Goal: Information Seeking & Learning: Learn about a topic

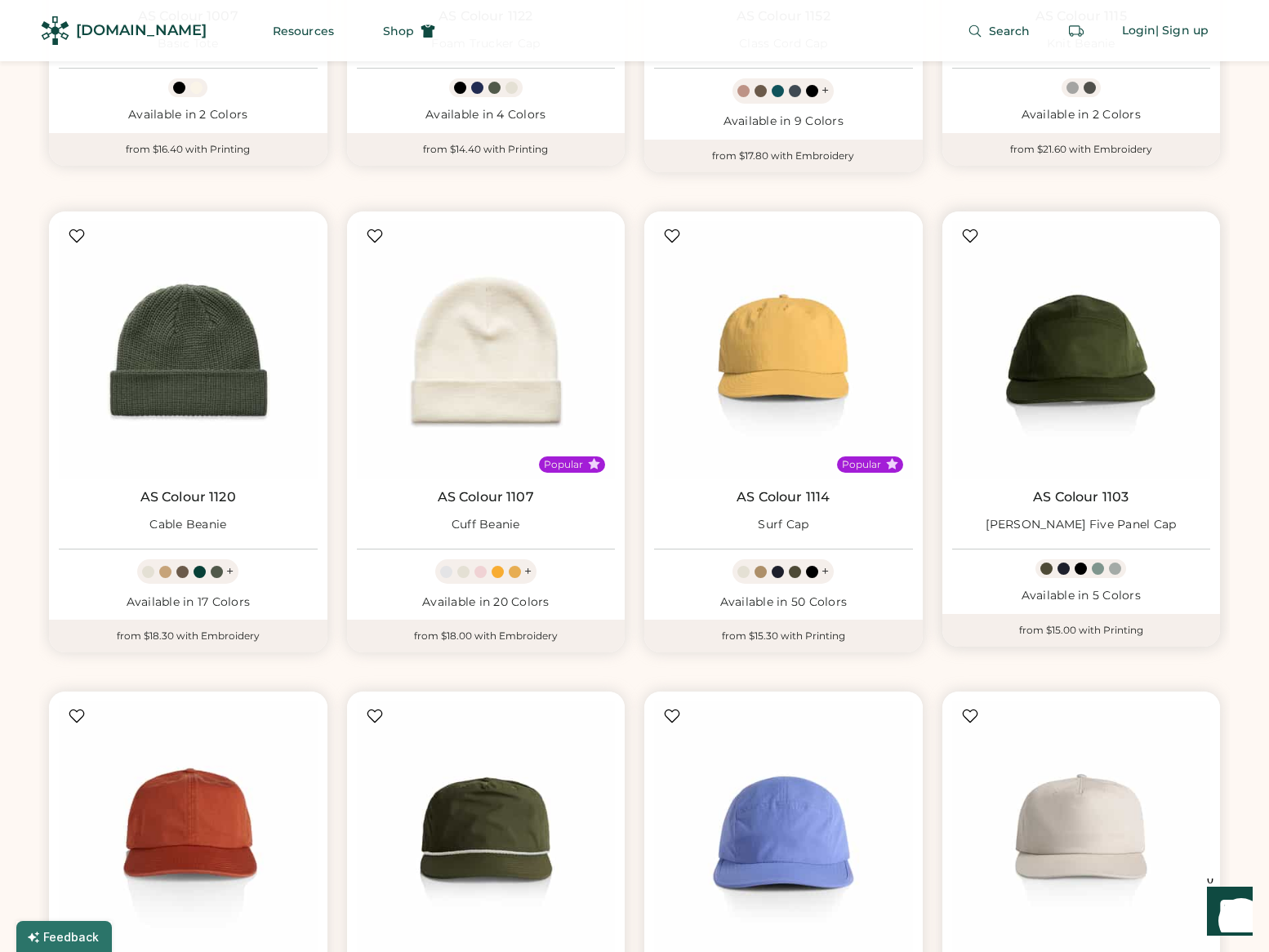
scroll to position [5134, 0]
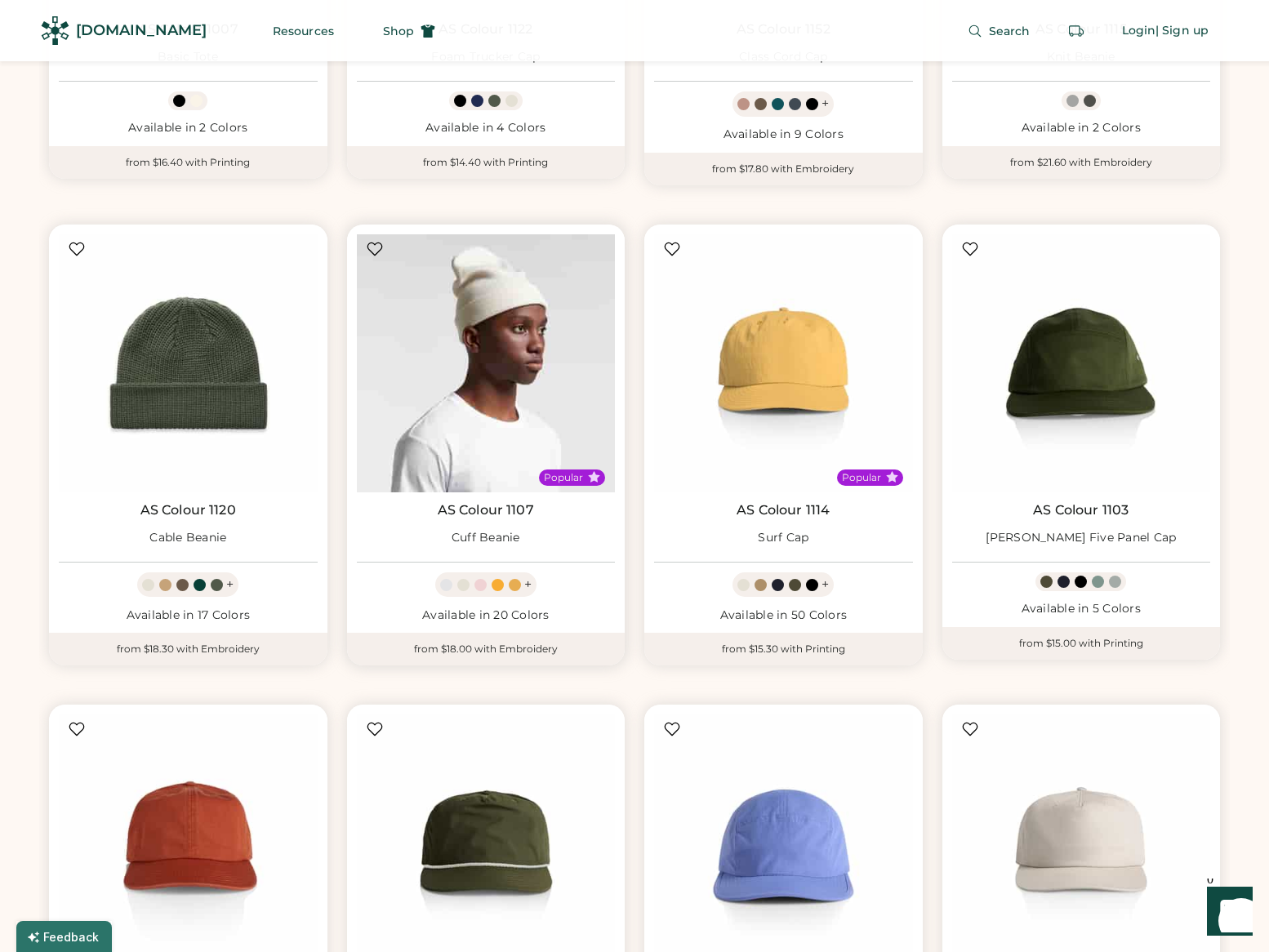
click at [404, 371] on img at bounding box center [486, 364] width 259 height 259
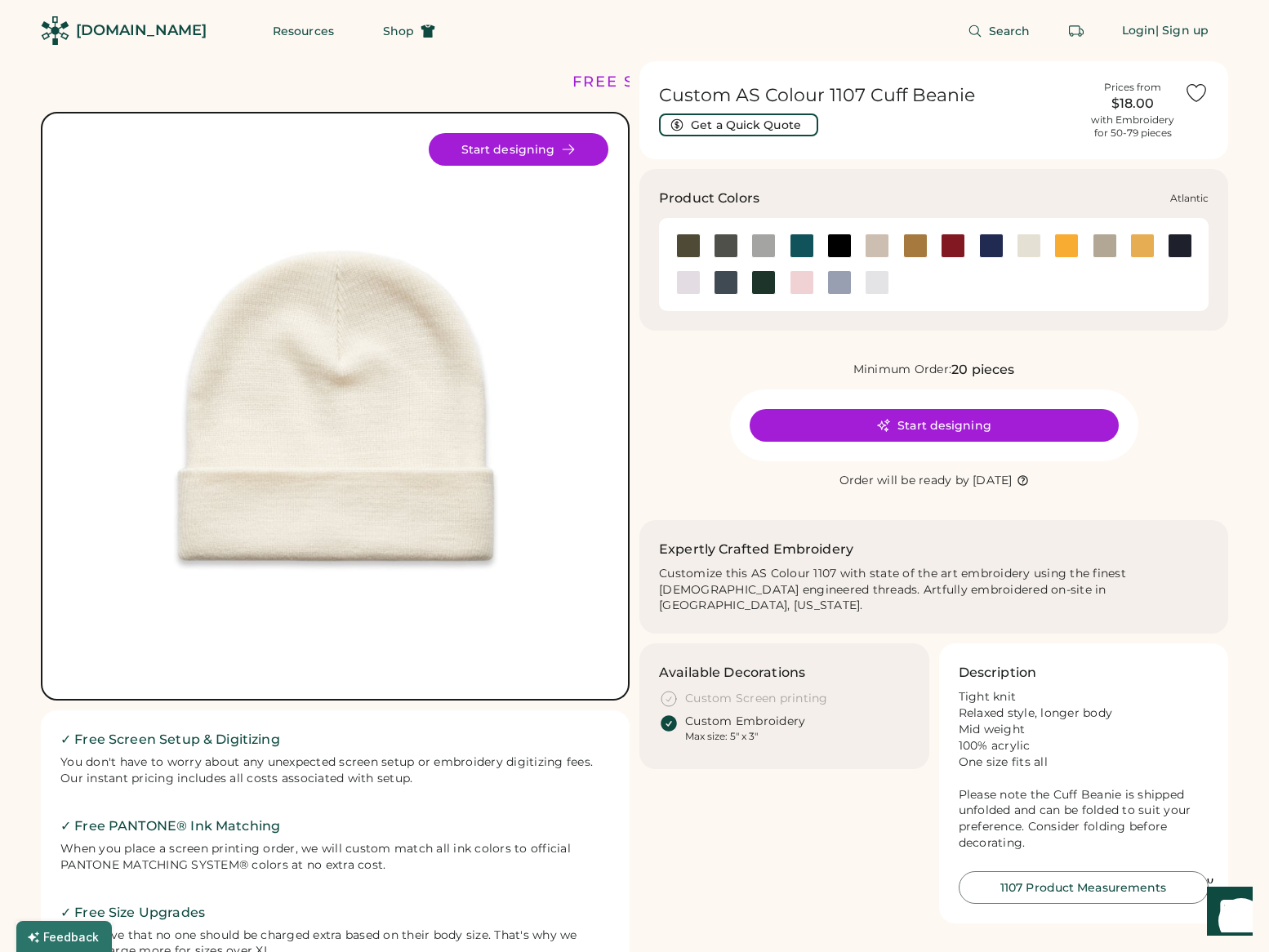
click at [804, 241] on div at bounding box center [802, 245] width 24 height 24
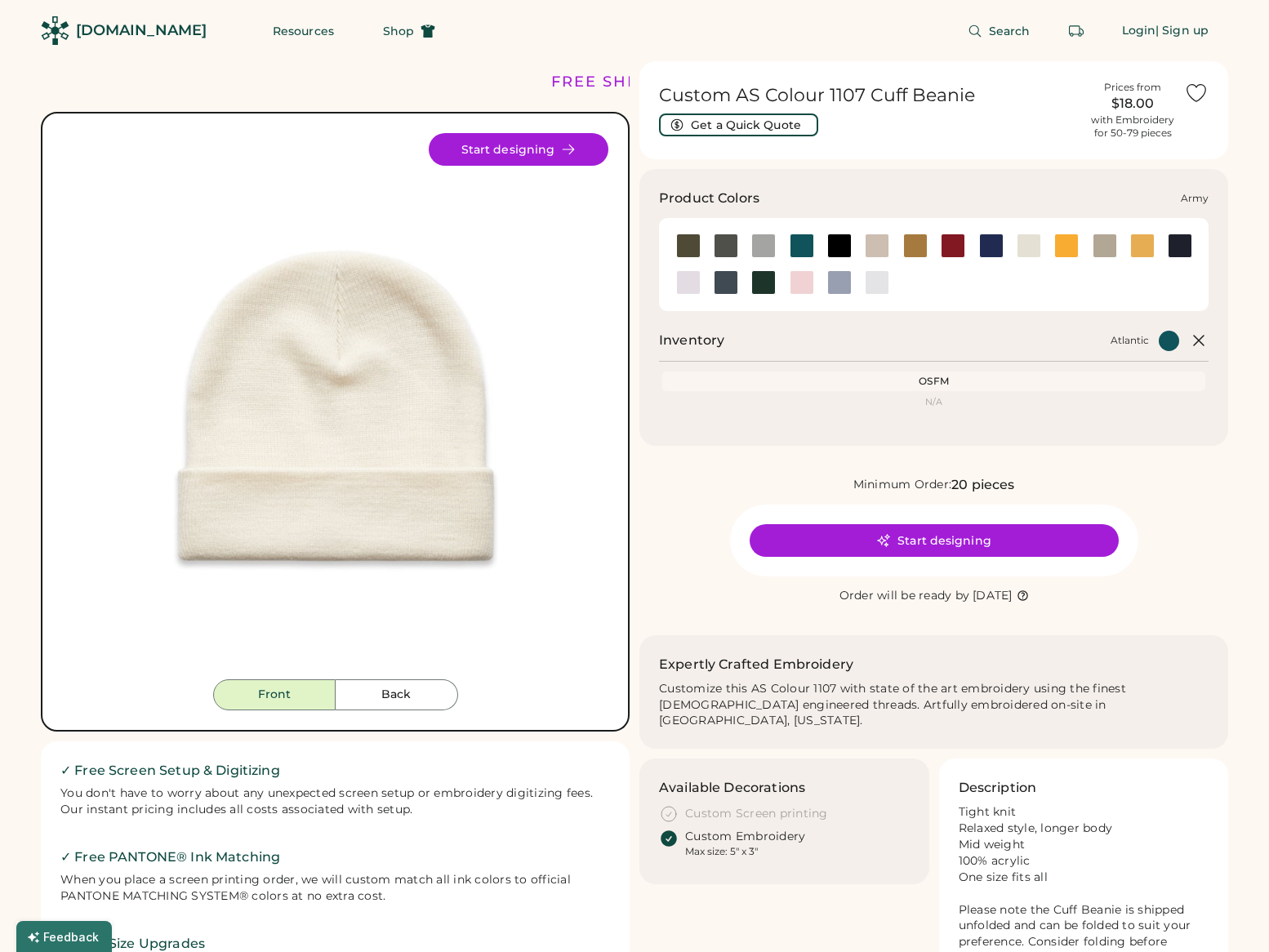
click at [688, 244] on div at bounding box center [688, 245] width 24 height 24
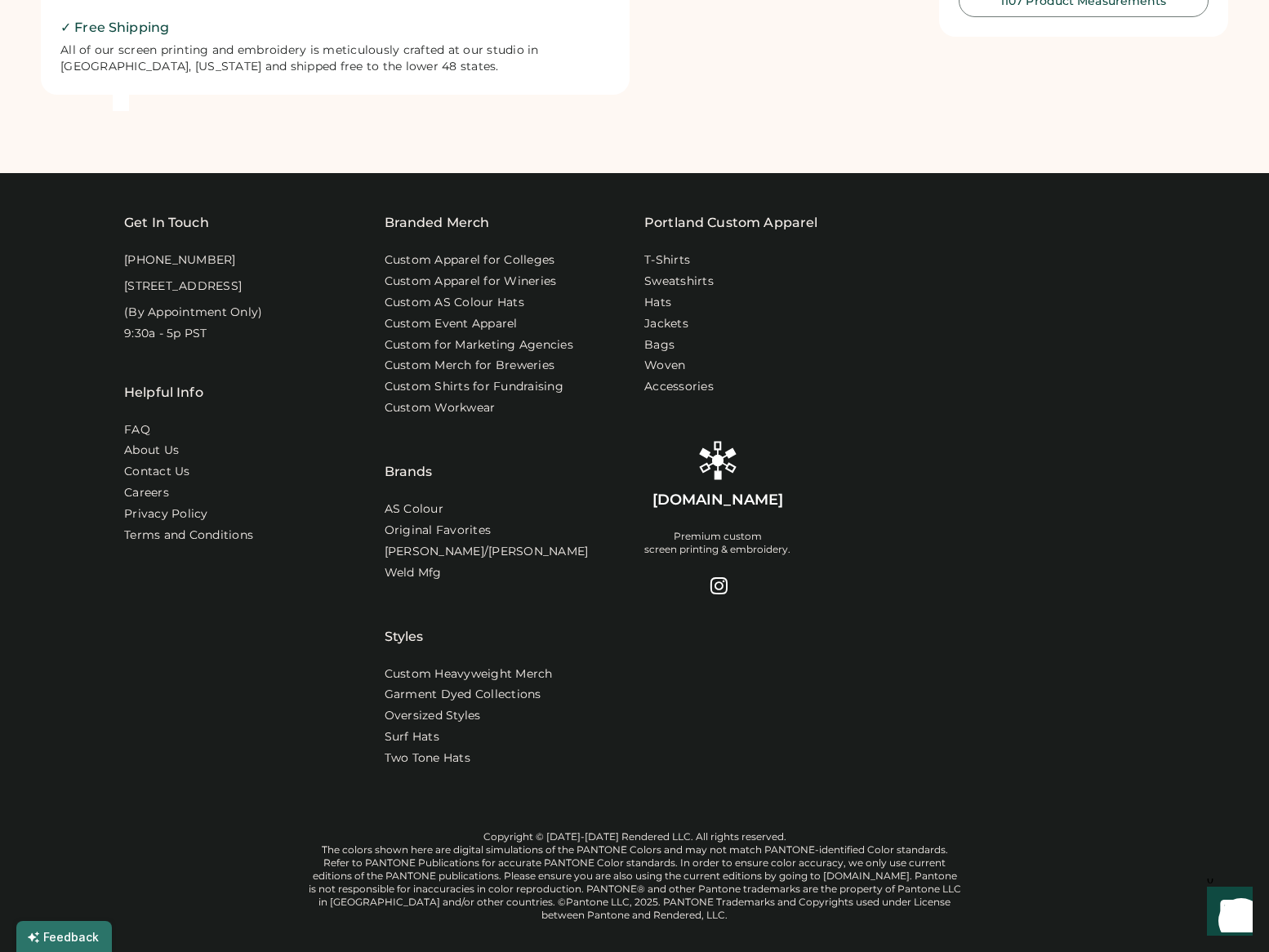
scroll to position [1071, 0]
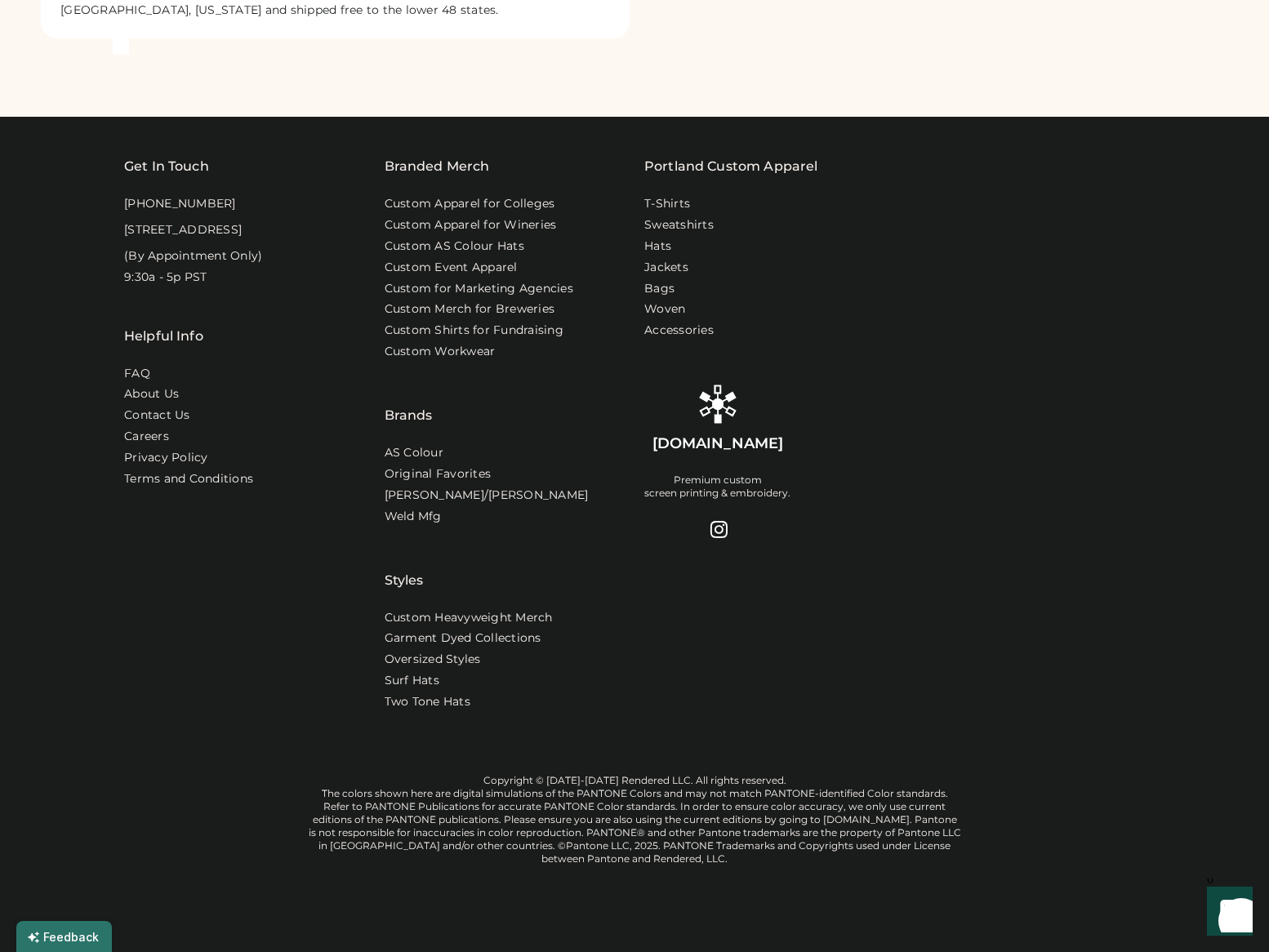
click at [144, 633] on div "Get In Touch 1-888-299-3595 916 SE 34th Ave, STE 300 Portland, OR 97214 (By App…" at bounding box center [634, 445] width 1021 height 578
click at [438, 467] on link "Original Favorites" at bounding box center [439, 475] width 110 height 17
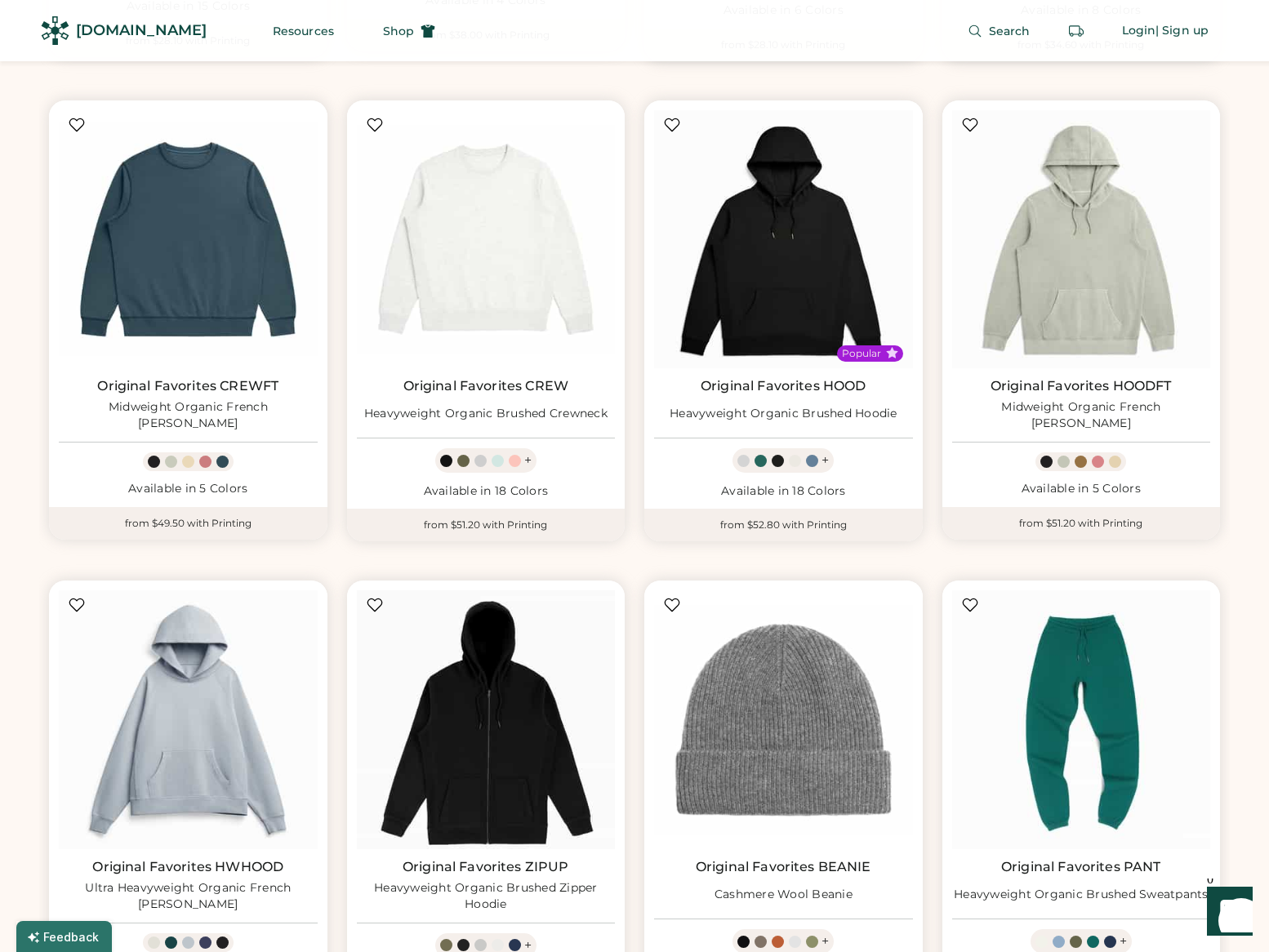
scroll to position [1851, 0]
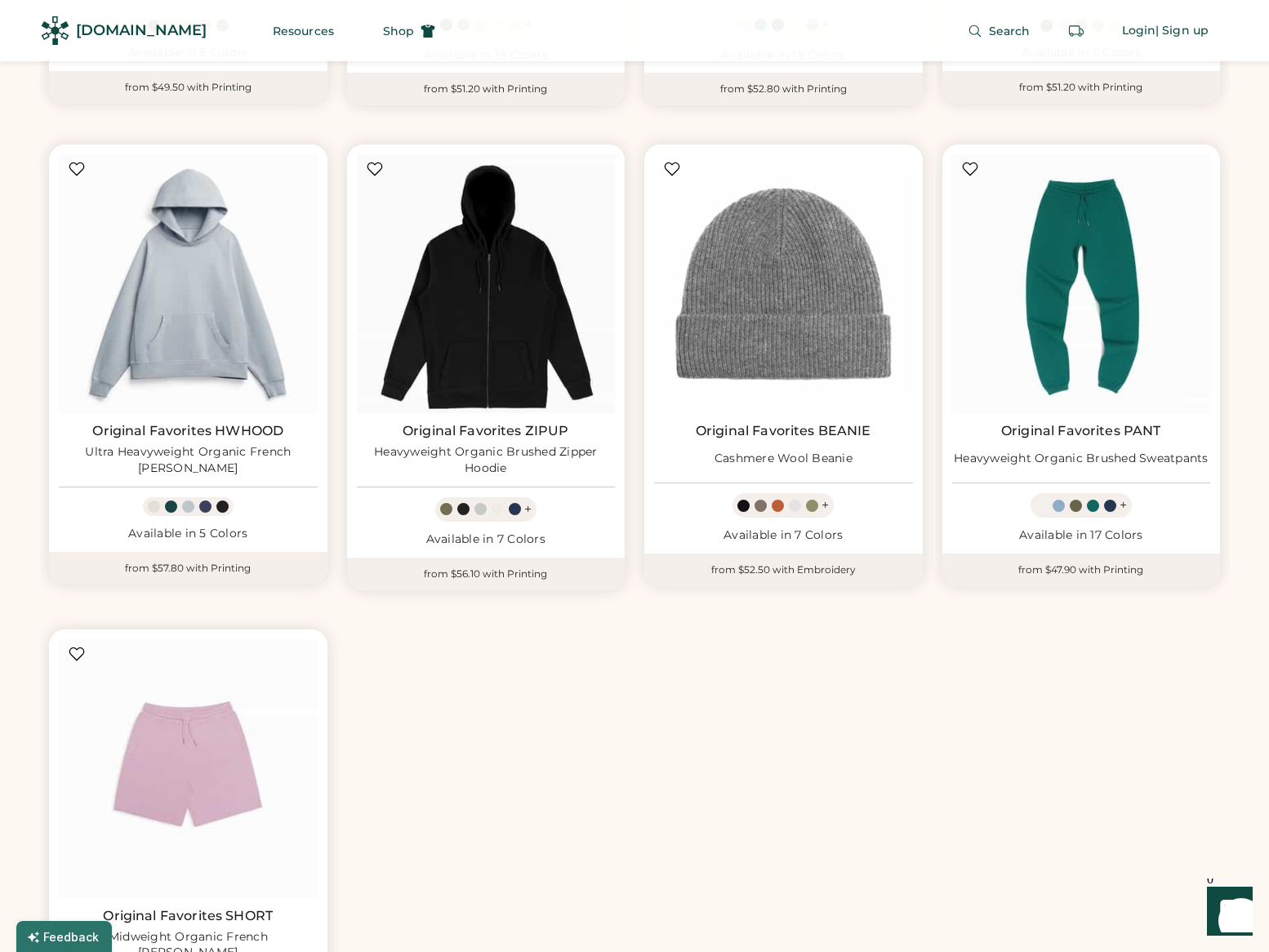
click at [646, 746] on div "Popular Original Favorites SUPTEE (Straight Cut) Midweight Supima® Tee + Availa…" at bounding box center [634, 128] width 1191 height 1935
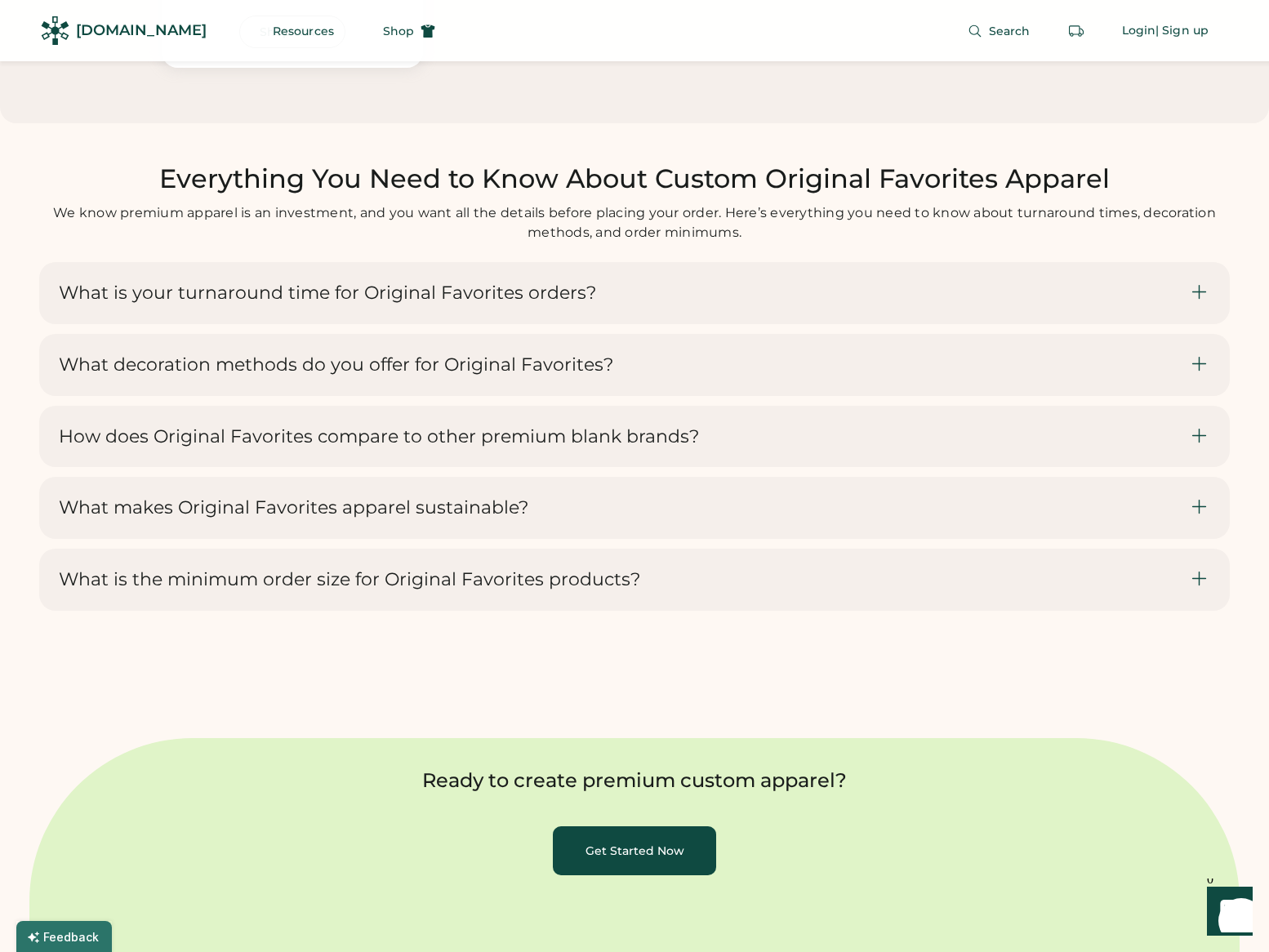
scroll to position [6056, 0]
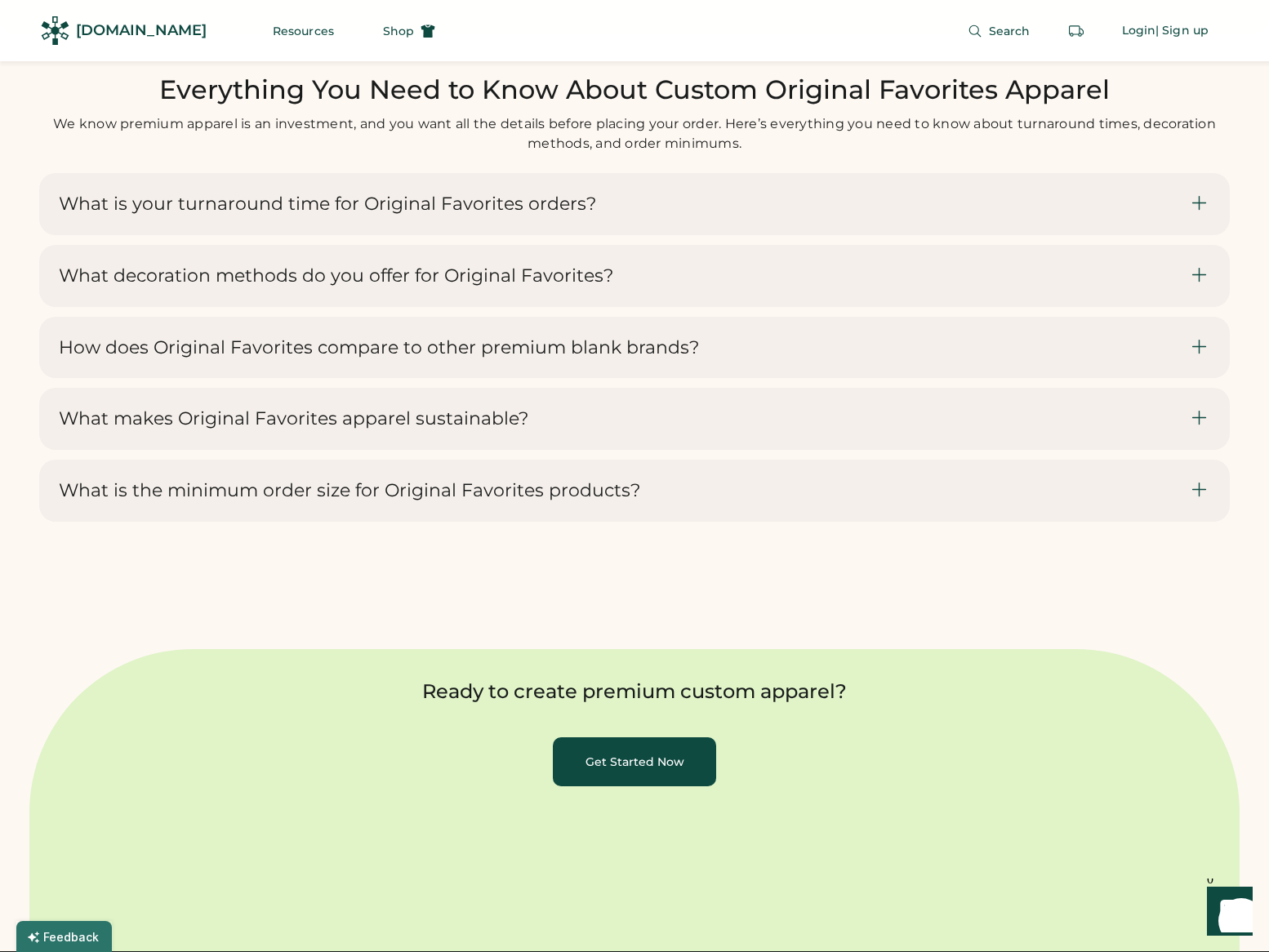
click at [913, 216] on div "What is your turnaround time for Original Favorites orders?" at bounding box center [623, 204] width 1131 height 23
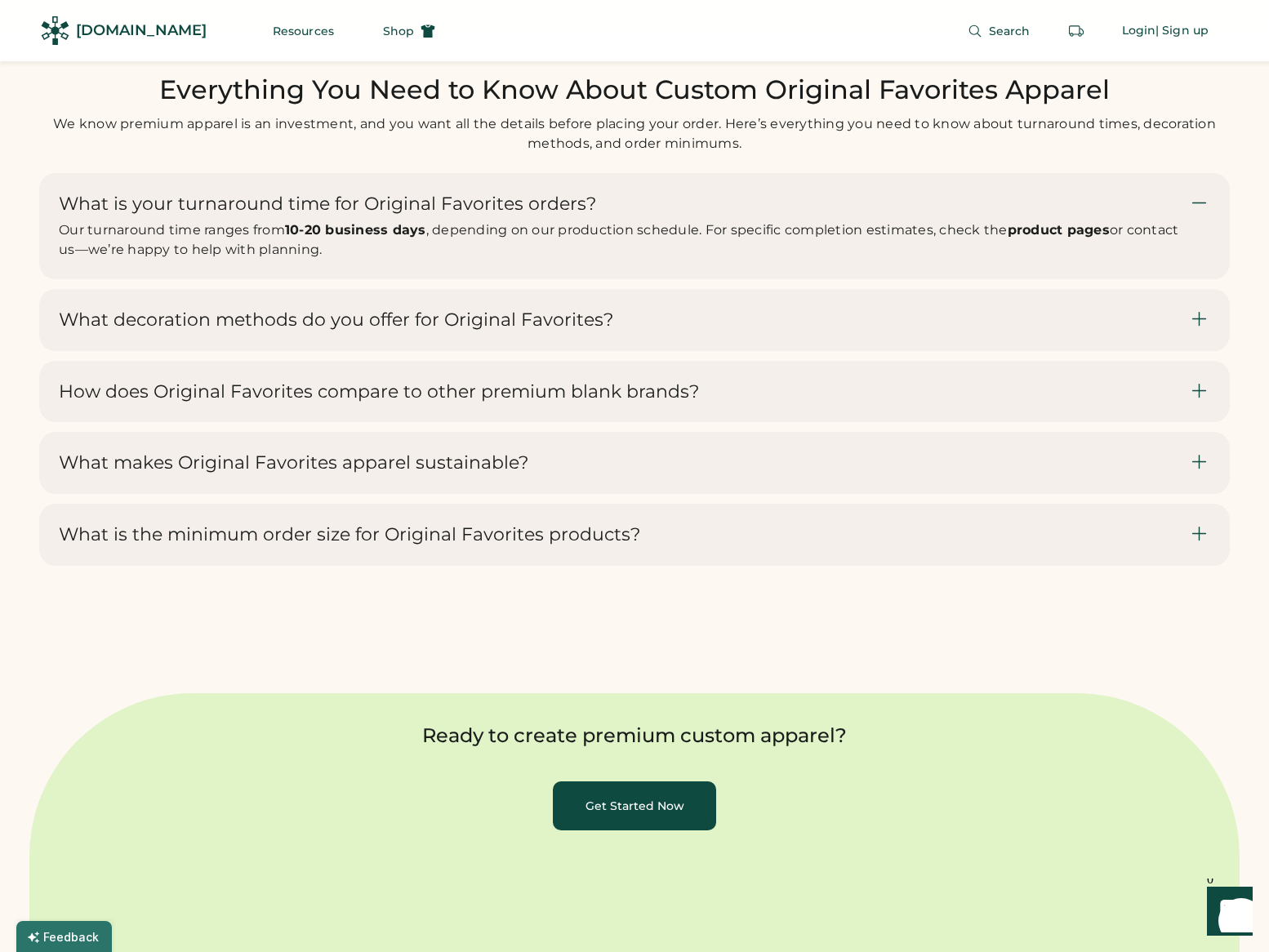
click at [861, 221] on div "What is your turnaround time for Original Favorites orders? Our turnaround time…" at bounding box center [623, 226] width 1131 height 67
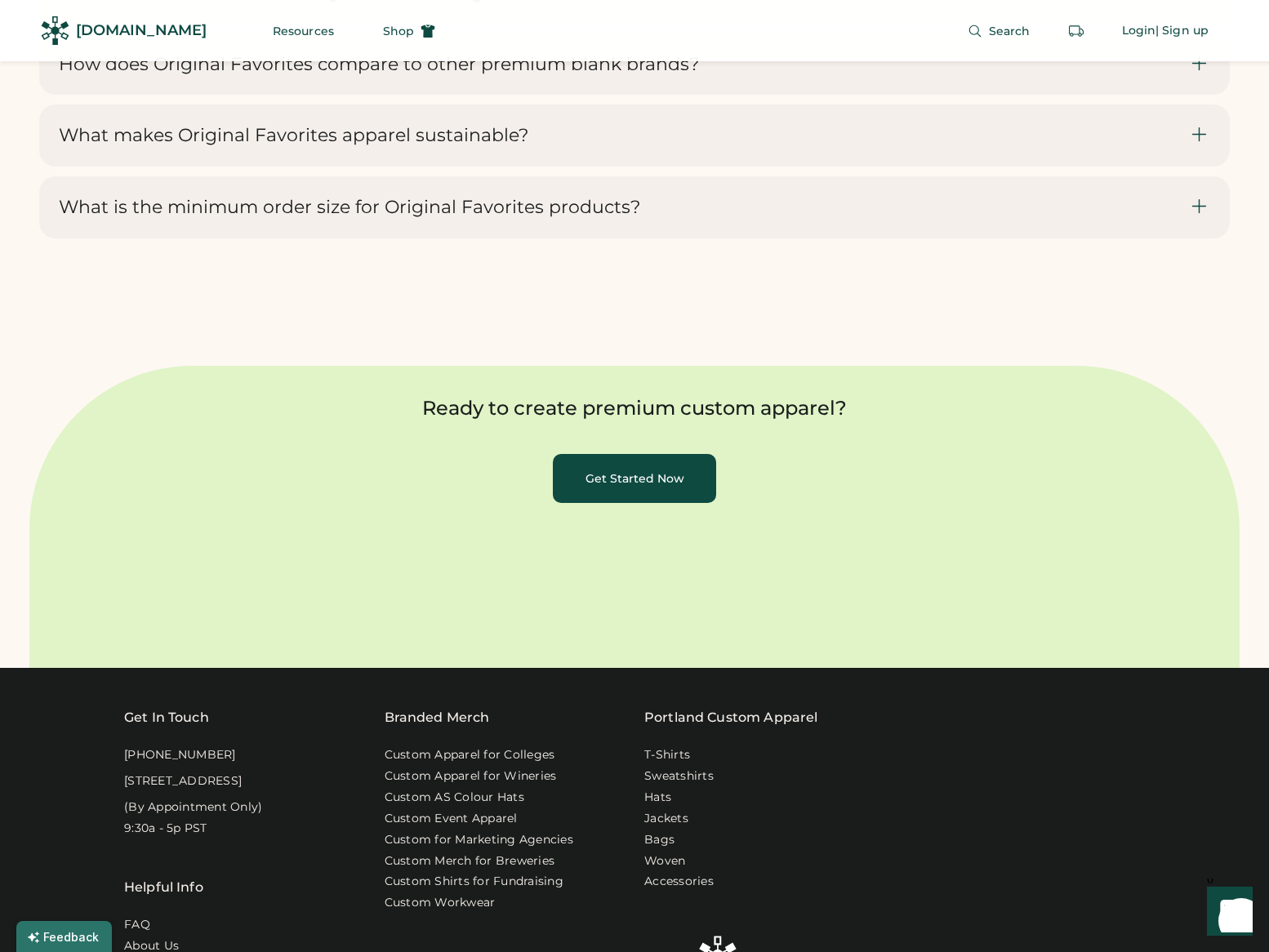
scroll to position [6985, 0]
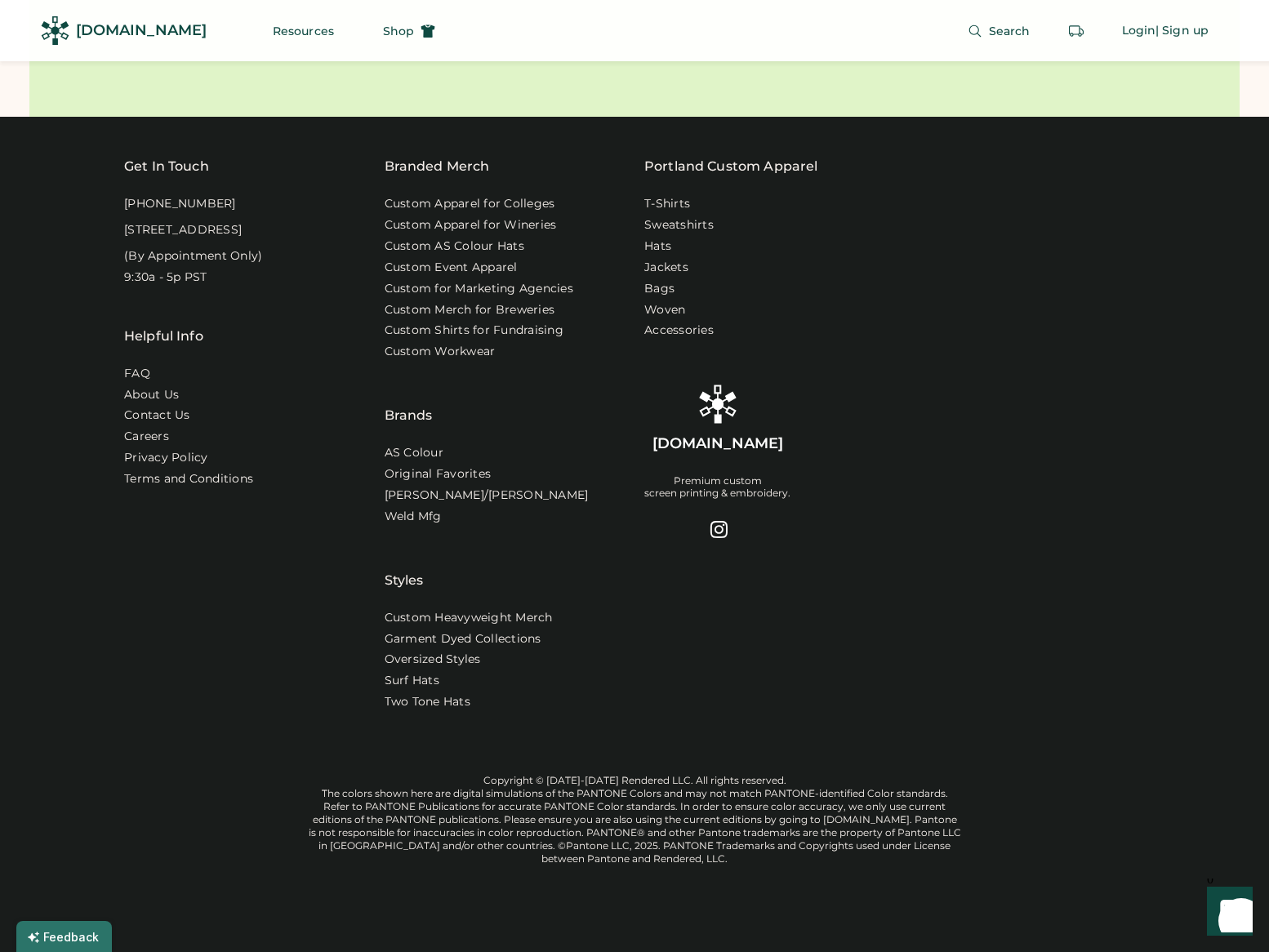
click at [65, 317] on div "Get In Touch 1-888-299-3595 916 SE 34th Ave, STE 300 Portland, OR 97214 (By App…" at bounding box center [634, 534] width 1269 height 835
click at [135, 377] on link "FAQ" at bounding box center [137, 374] width 27 height 17
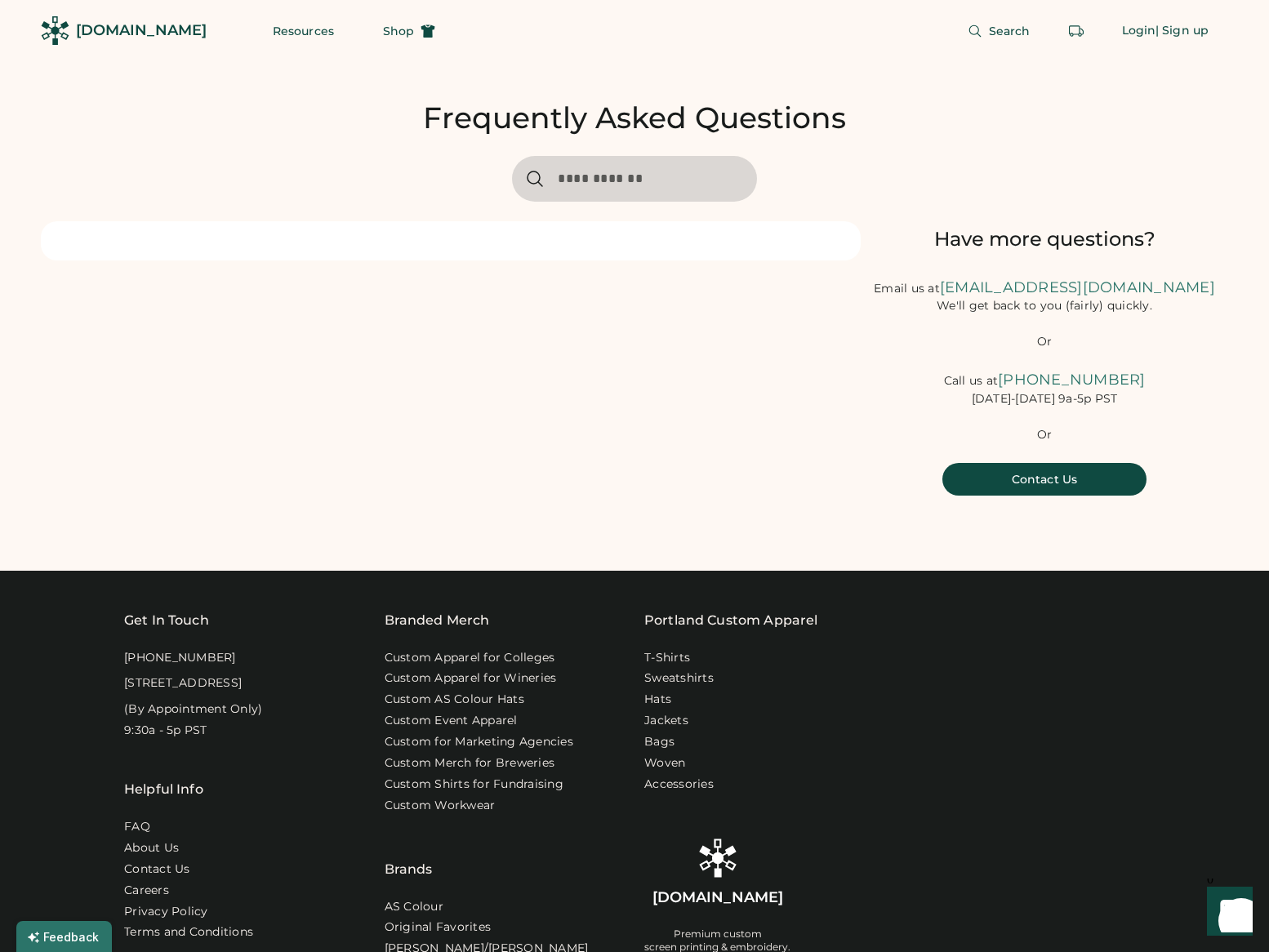
click at [370, 461] on div "Have more questions? Email us at [EMAIL_ADDRESS][DOMAIN_NAME] We'll get back to…" at bounding box center [634, 358] width 1187 height 274
click at [529, 476] on div "Have more questions? Email us at [EMAIL_ADDRESS][DOMAIN_NAME] We'll get back to…" at bounding box center [634, 358] width 1187 height 274
click at [135, 36] on div "[DOMAIN_NAME]" at bounding box center [141, 31] width 131 height 20
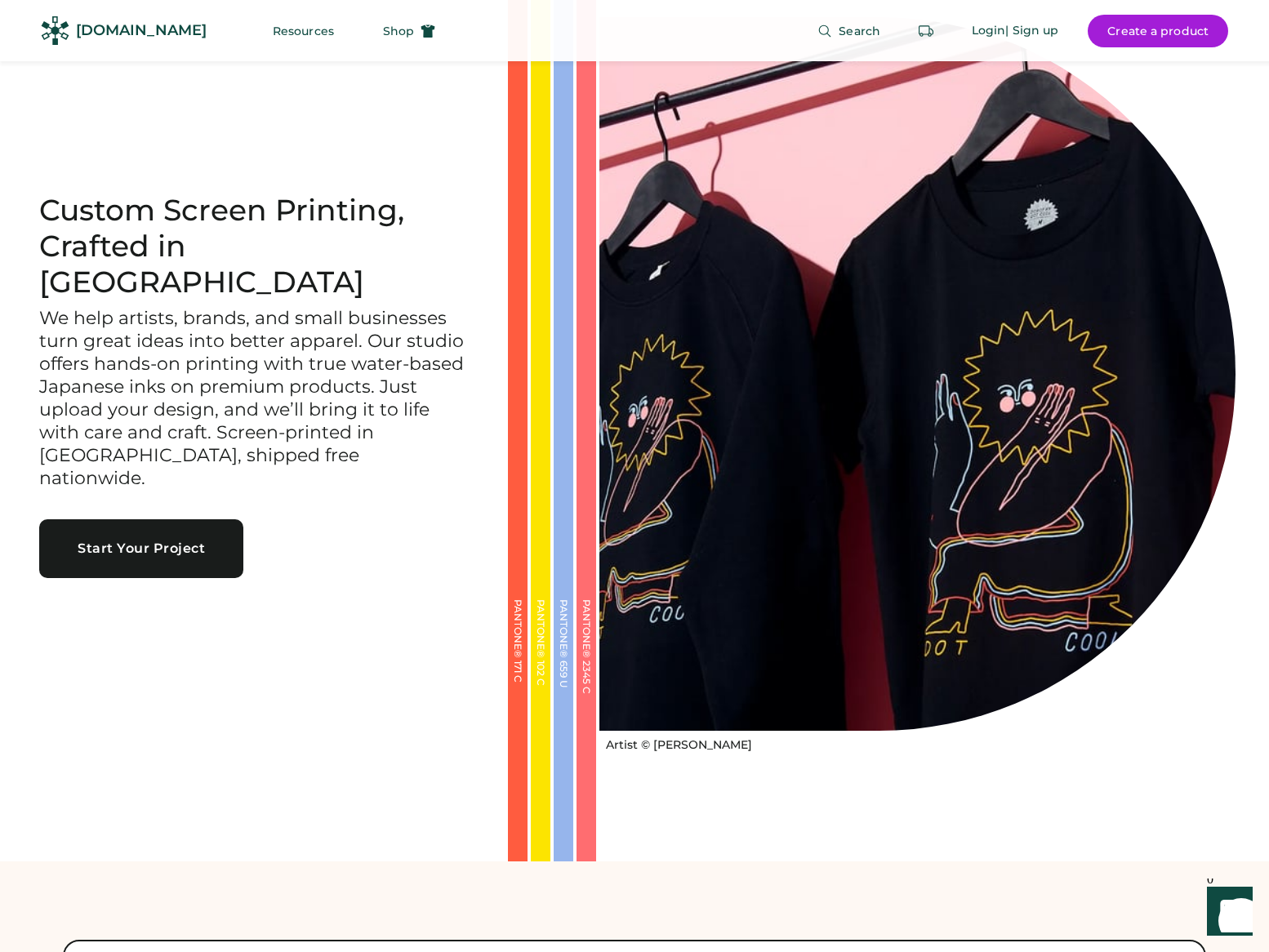
scroll to position [93, 0]
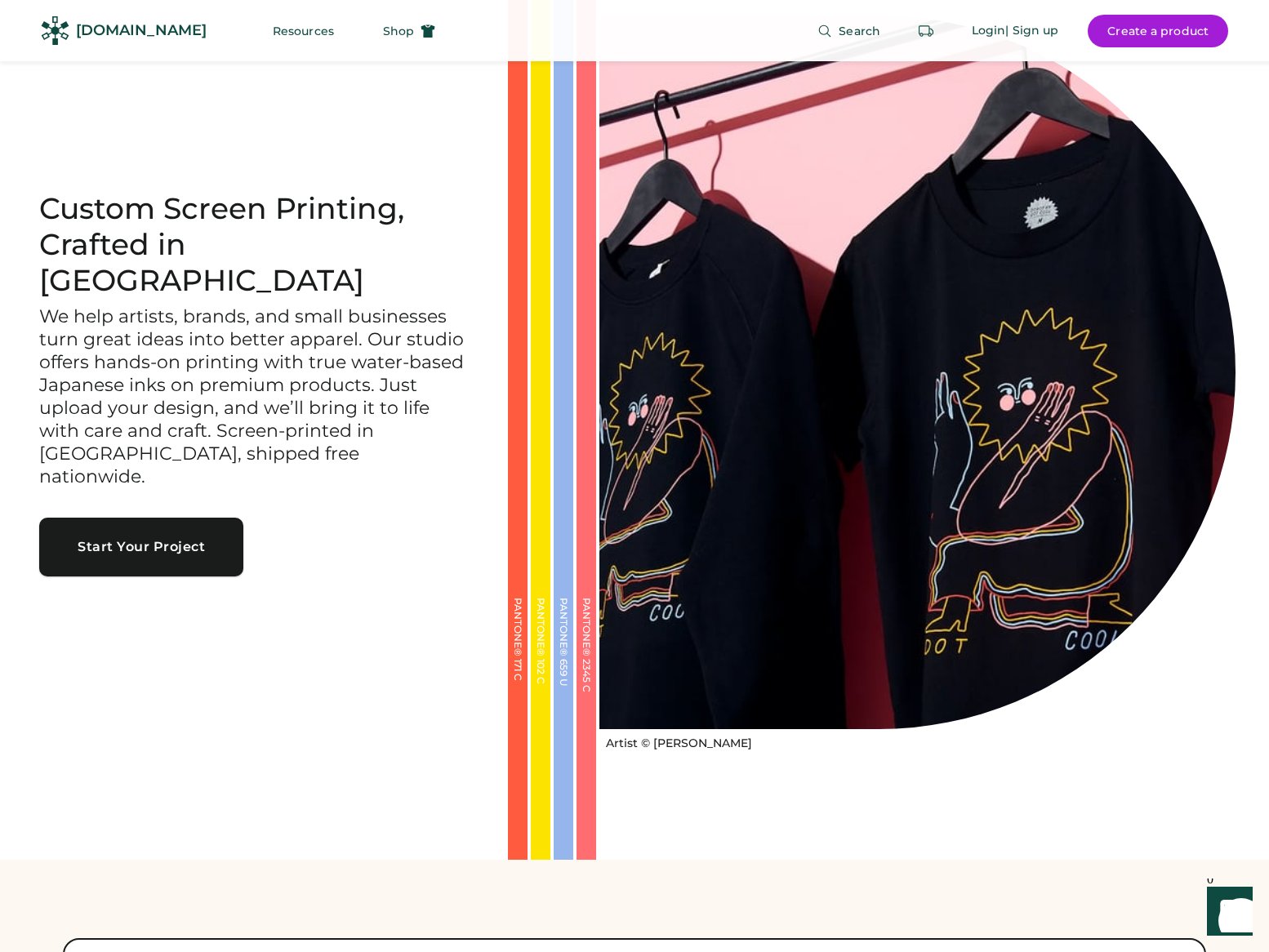
click at [142, 518] on button "Start Your Project" at bounding box center [141, 546] width 204 height 58
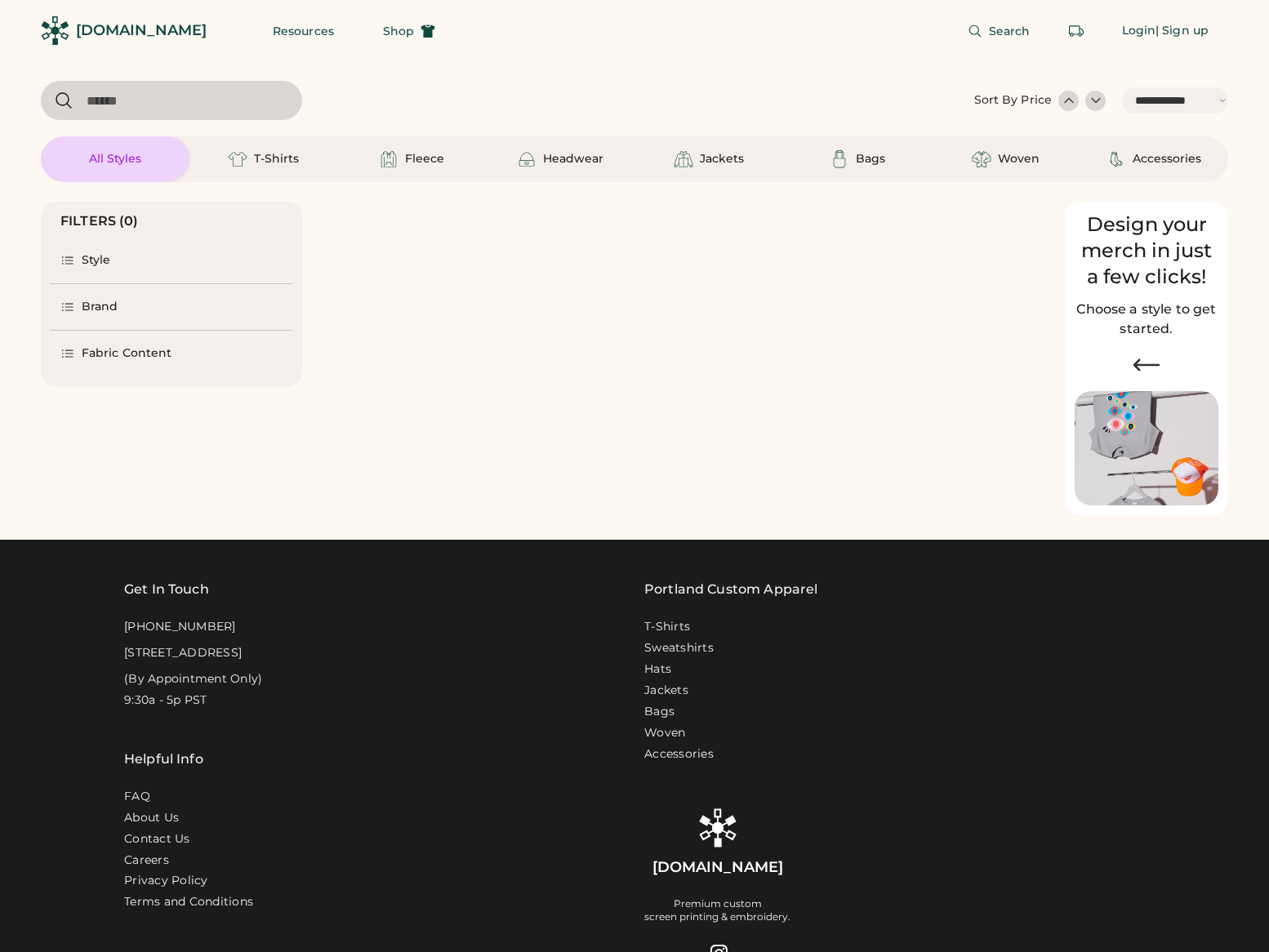
select select "*****"
select select "*"
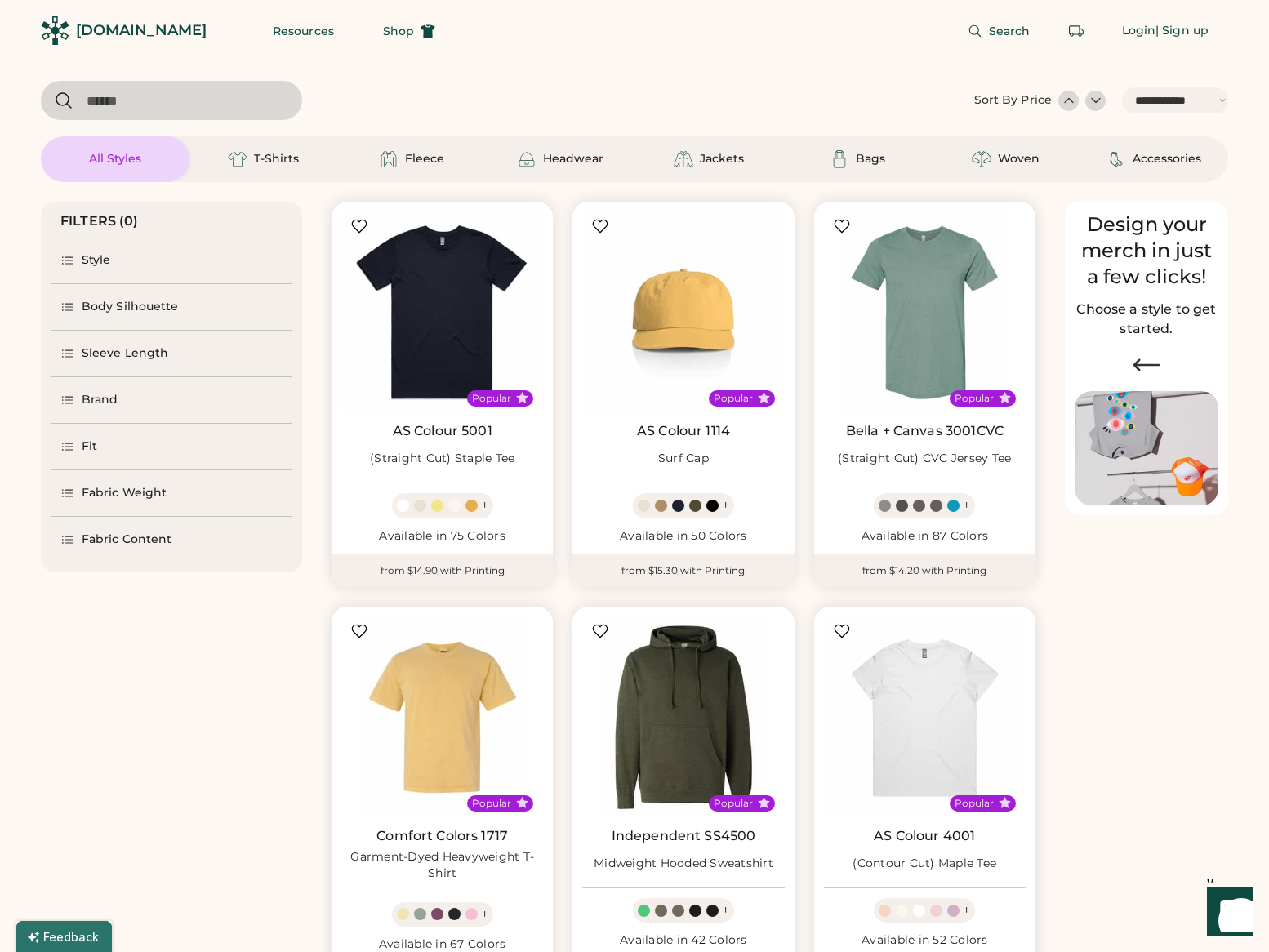
scroll to position [38, 0]
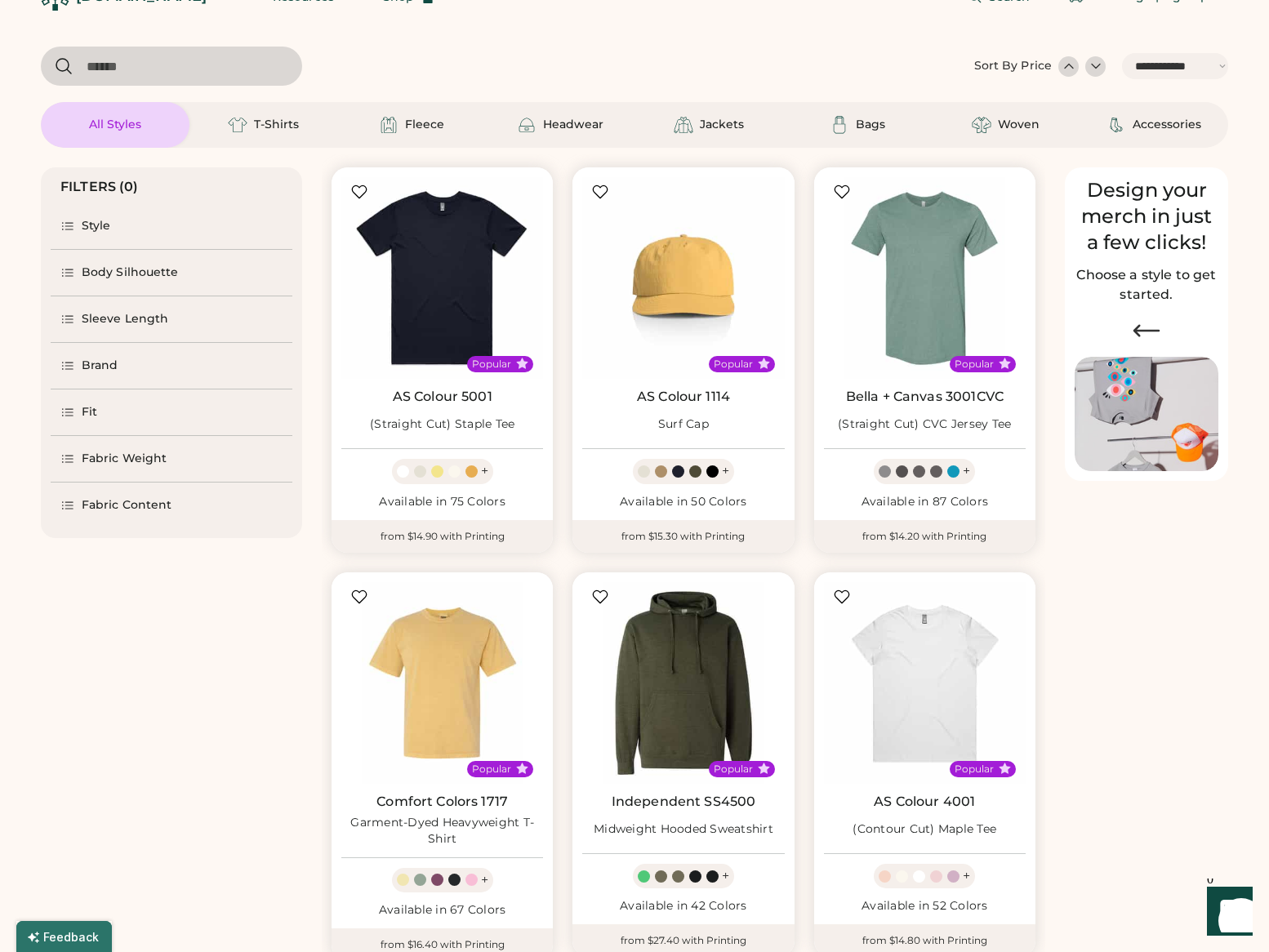
select select "*****"
select select "*"
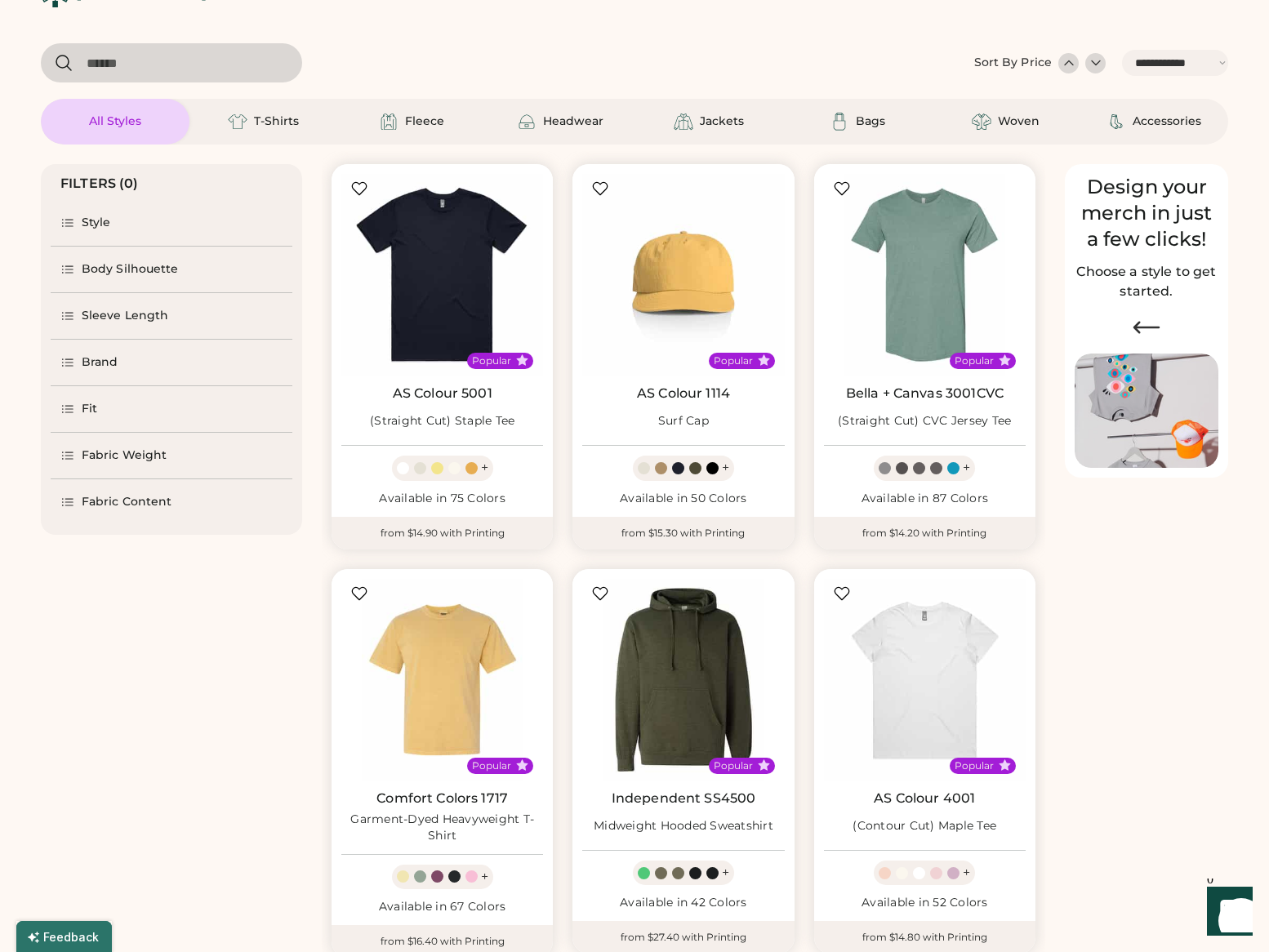
scroll to position [39, 0]
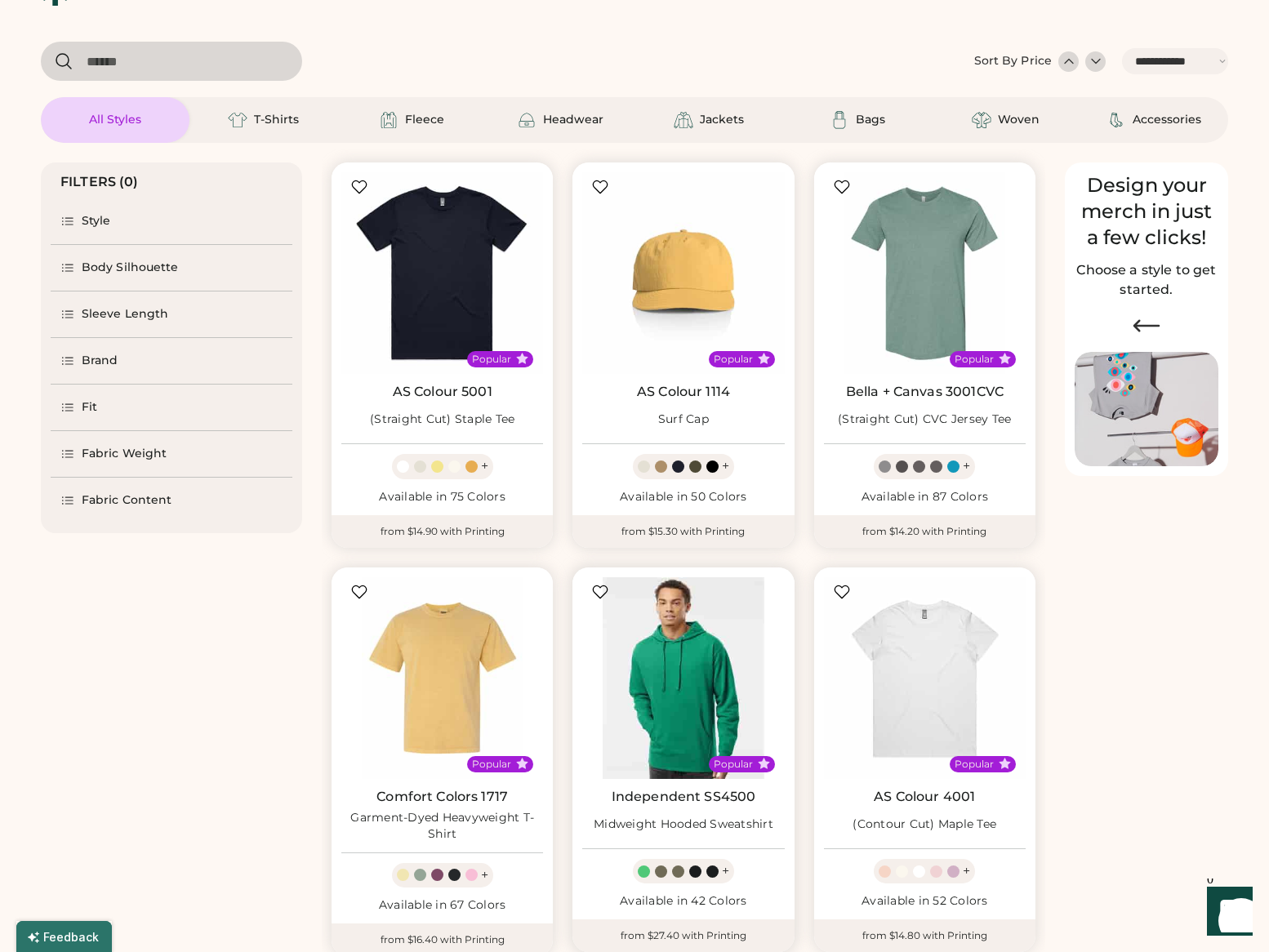
click at [688, 656] on img at bounding box center [684, 678] width 202 height 202
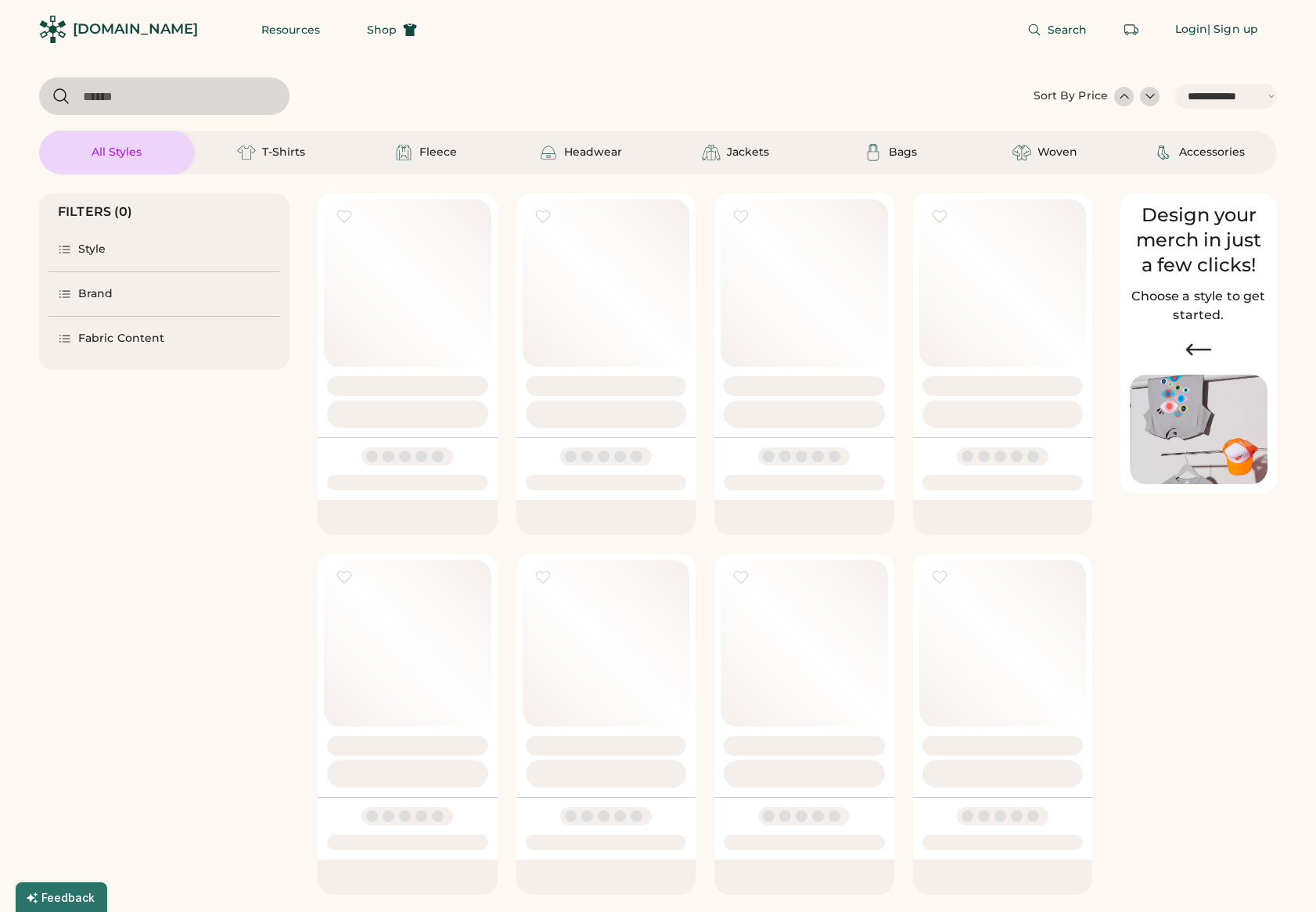
select select "*****"
select select "*"
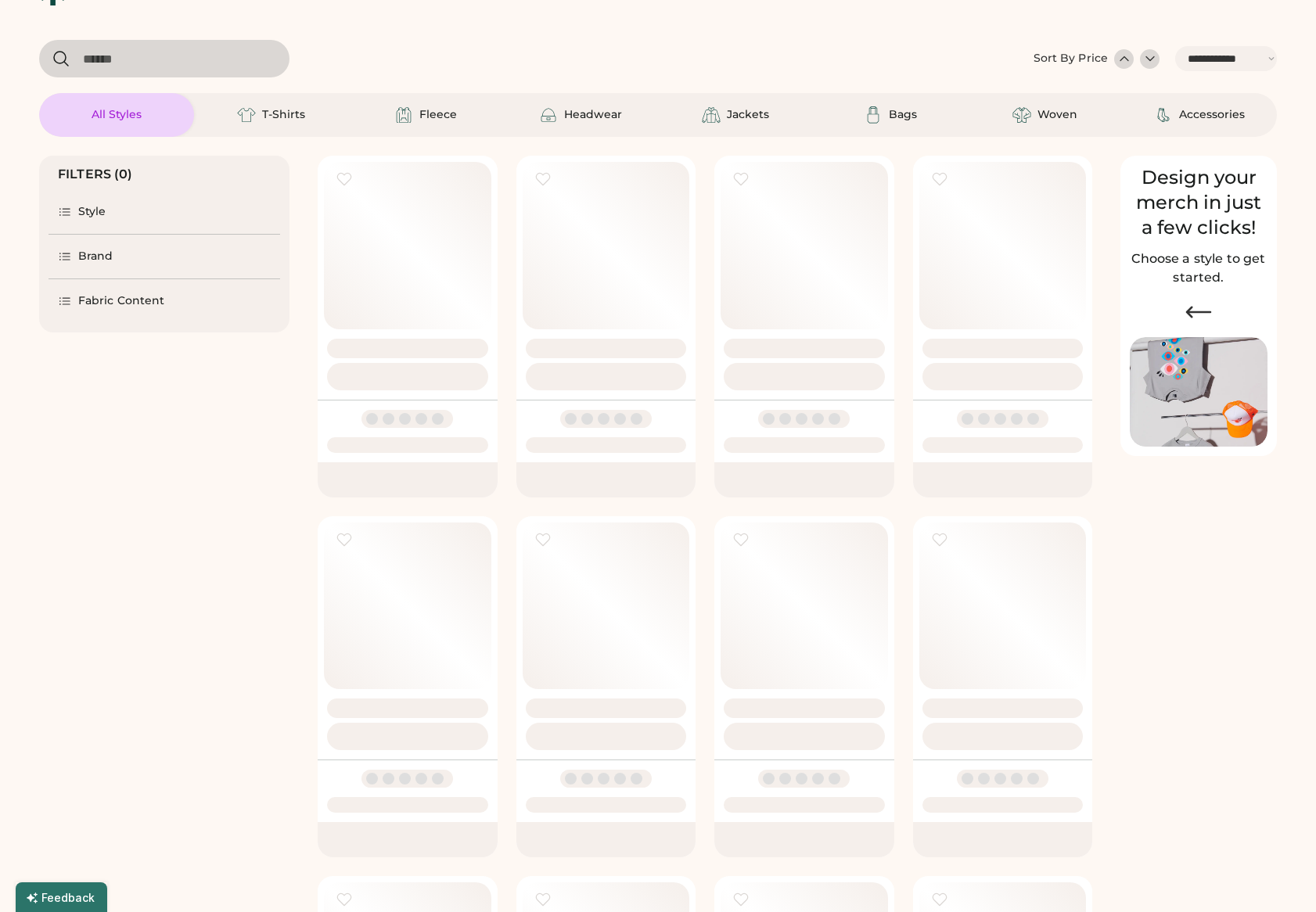
scroll to position [37, 0]
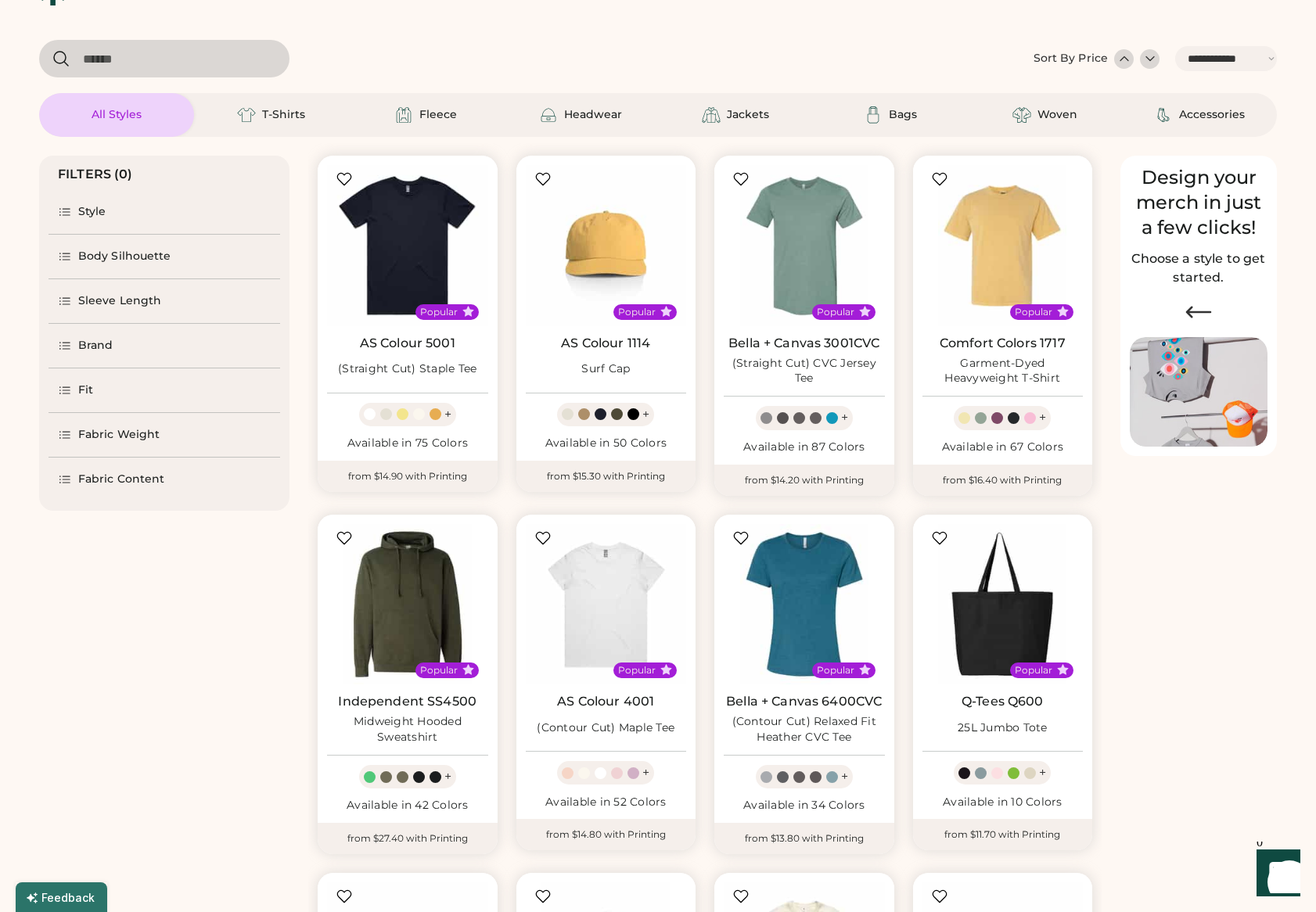
click at [110, 669] on div "FILTERS (0) Style Body Silhouette Sleeve Length Brand Fit Fabric Weight Fabric …" at bounding box center [164, 704] width 250 height 1136
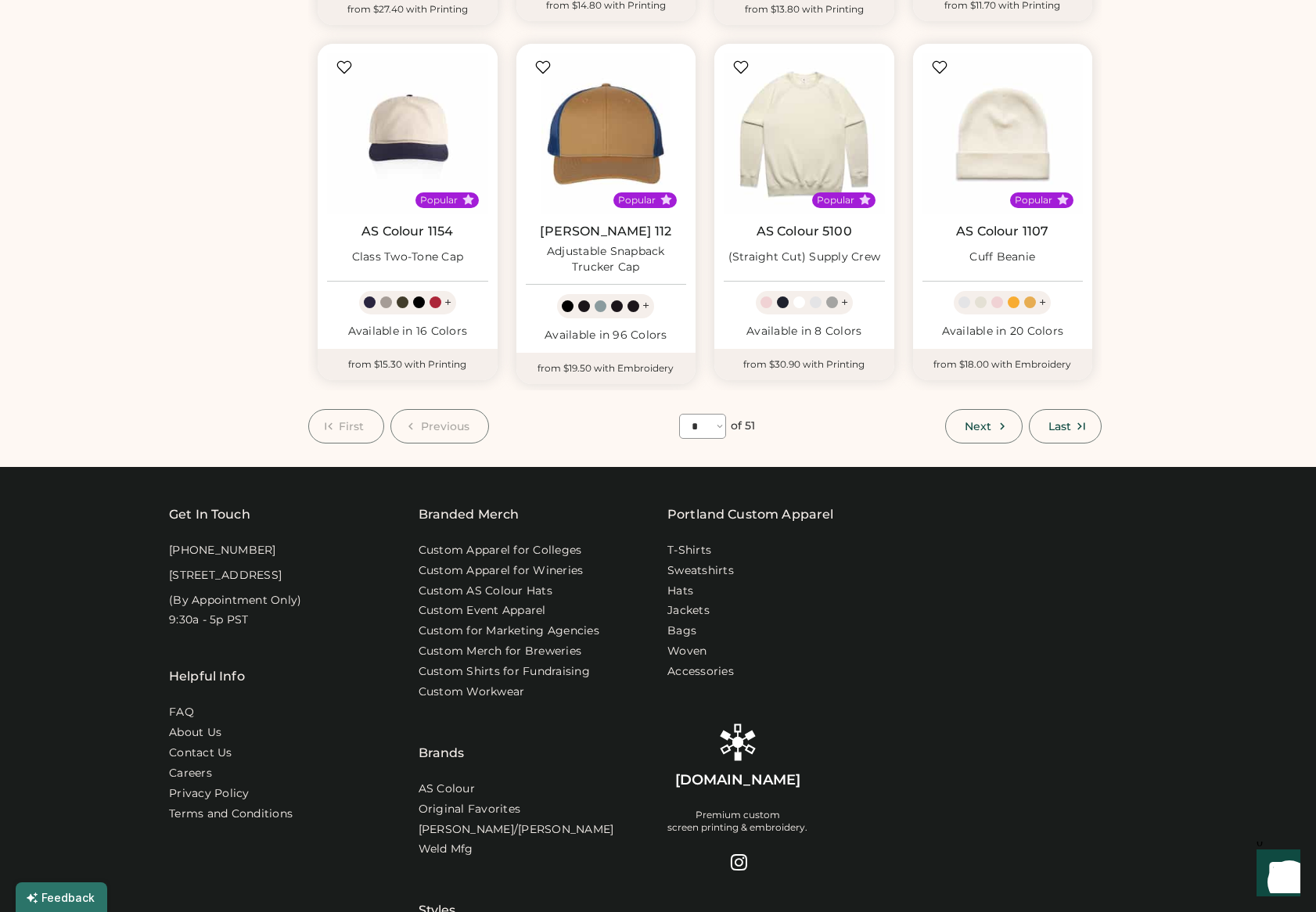
scroll to position [876, 0]
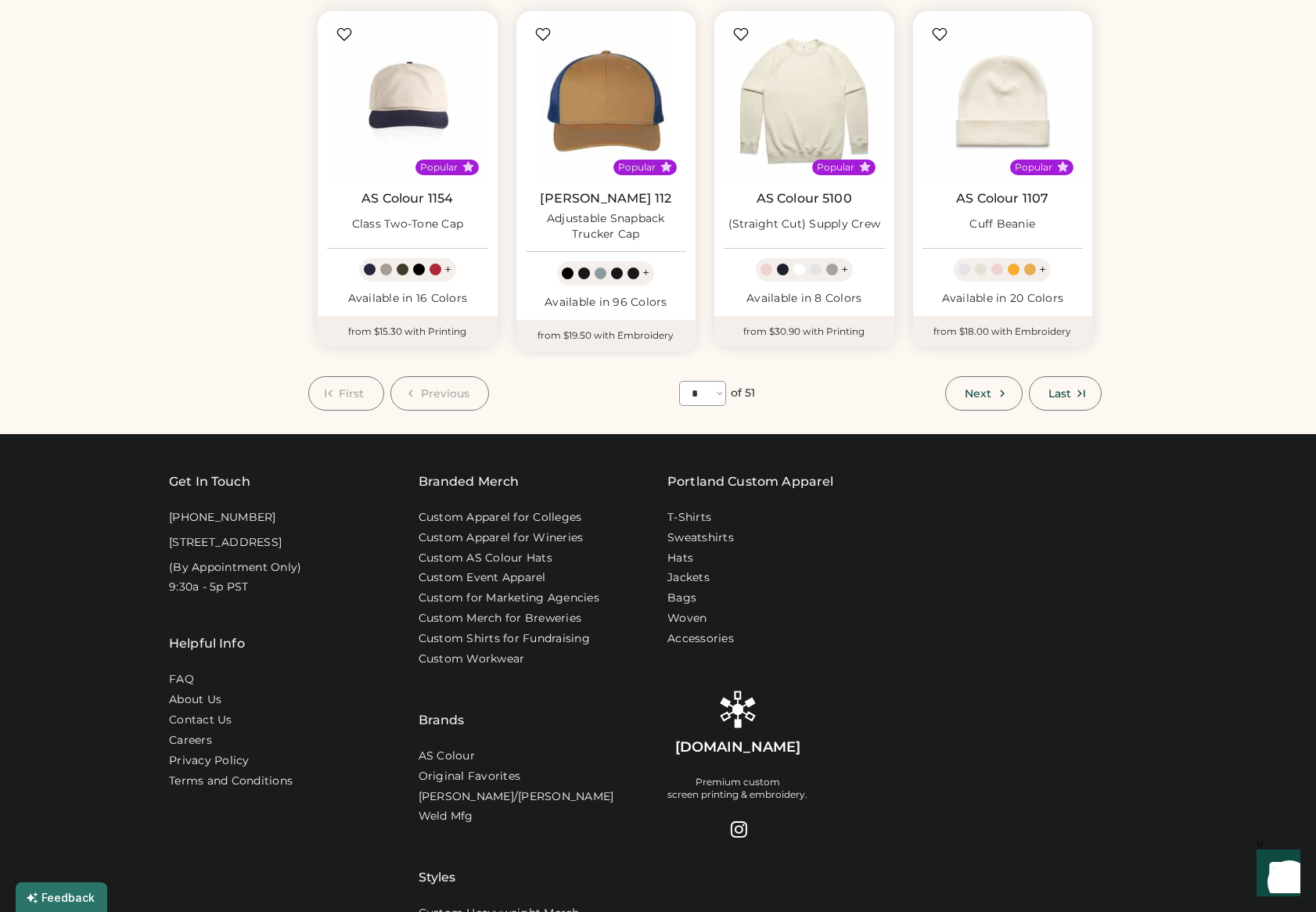
scroll to position [909, 0]
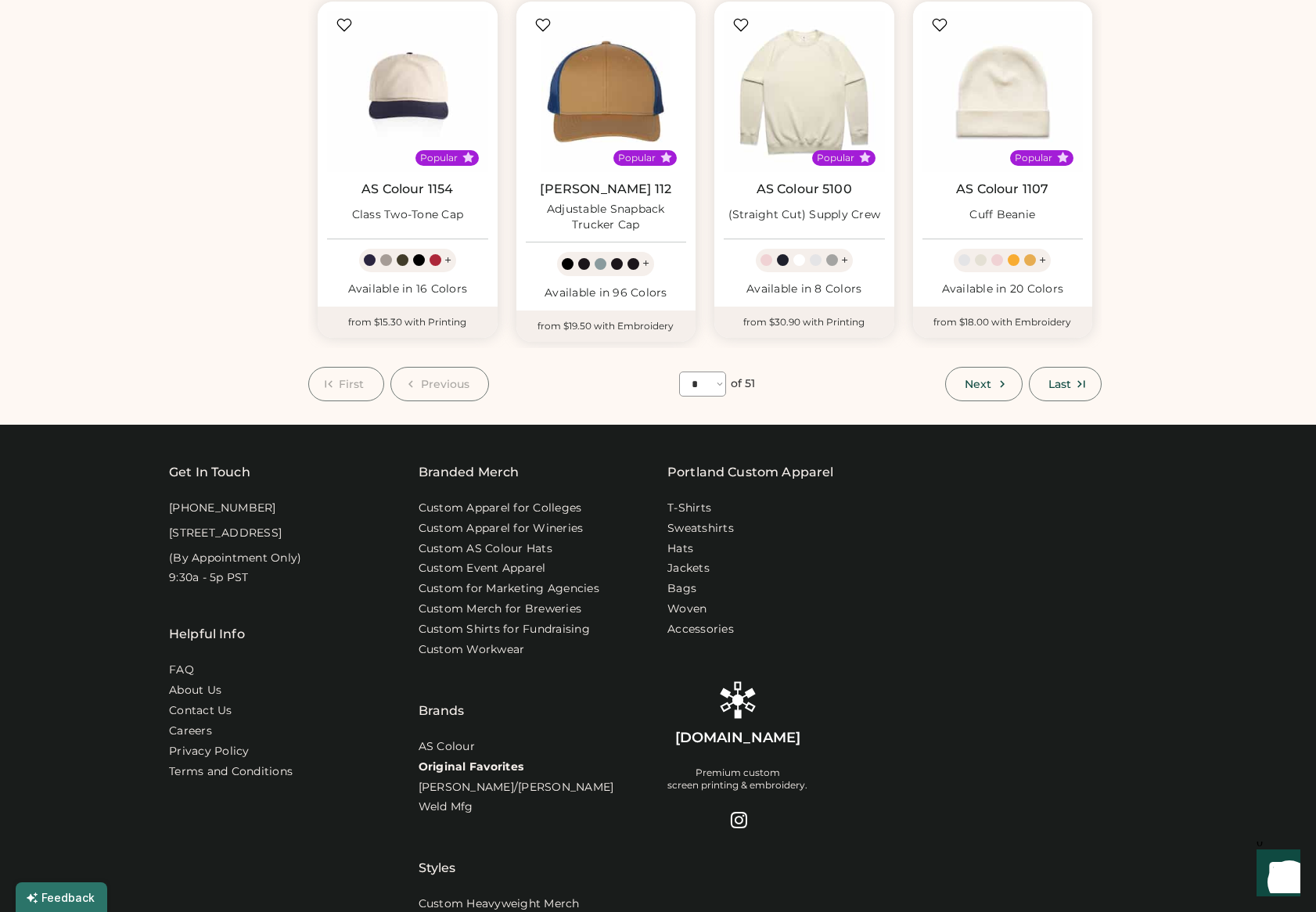
click at [500, 759] on link "Original Favorites" at bounding box center [471, 767] width 106 height 16
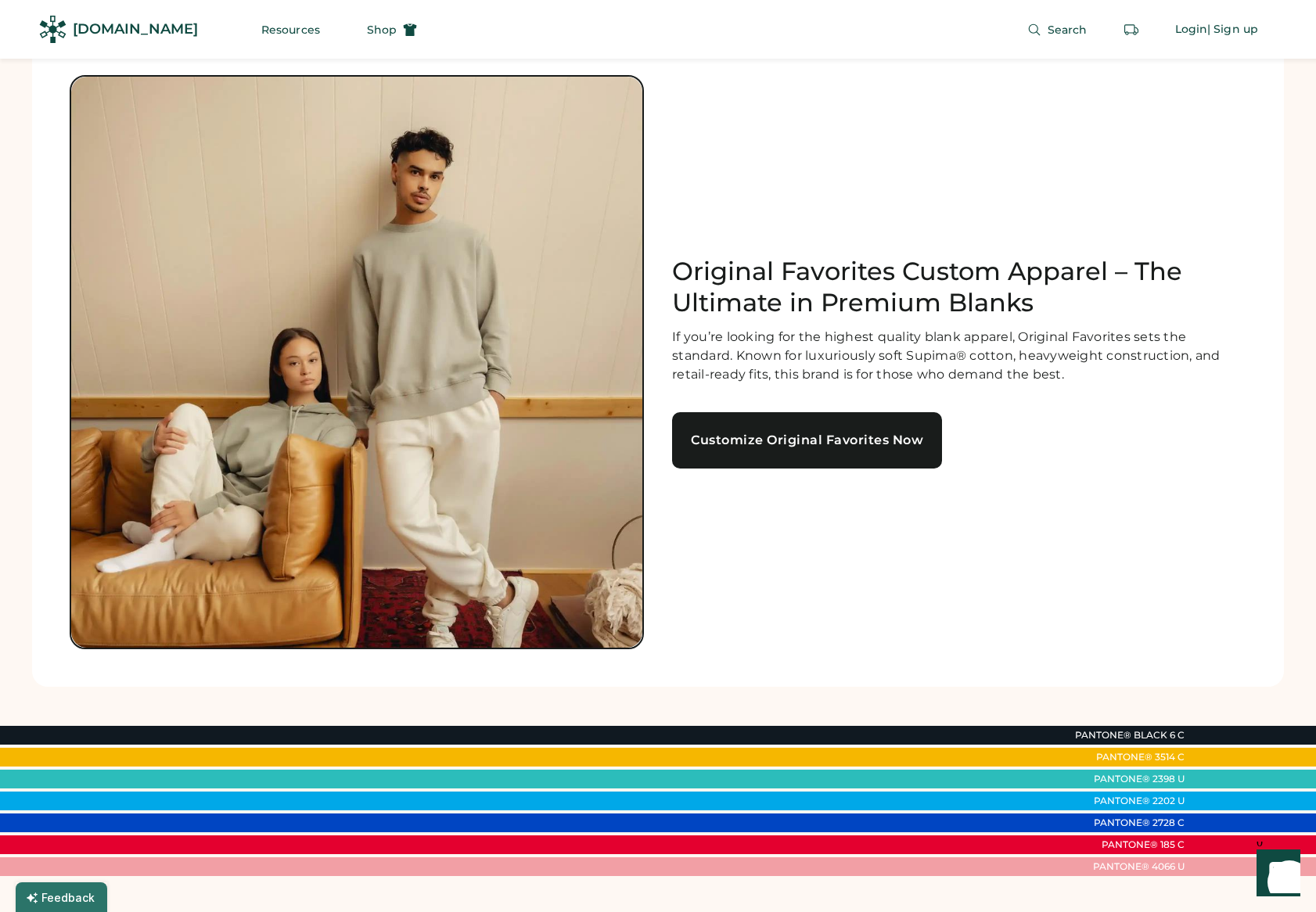
scroll to position [22, 0]
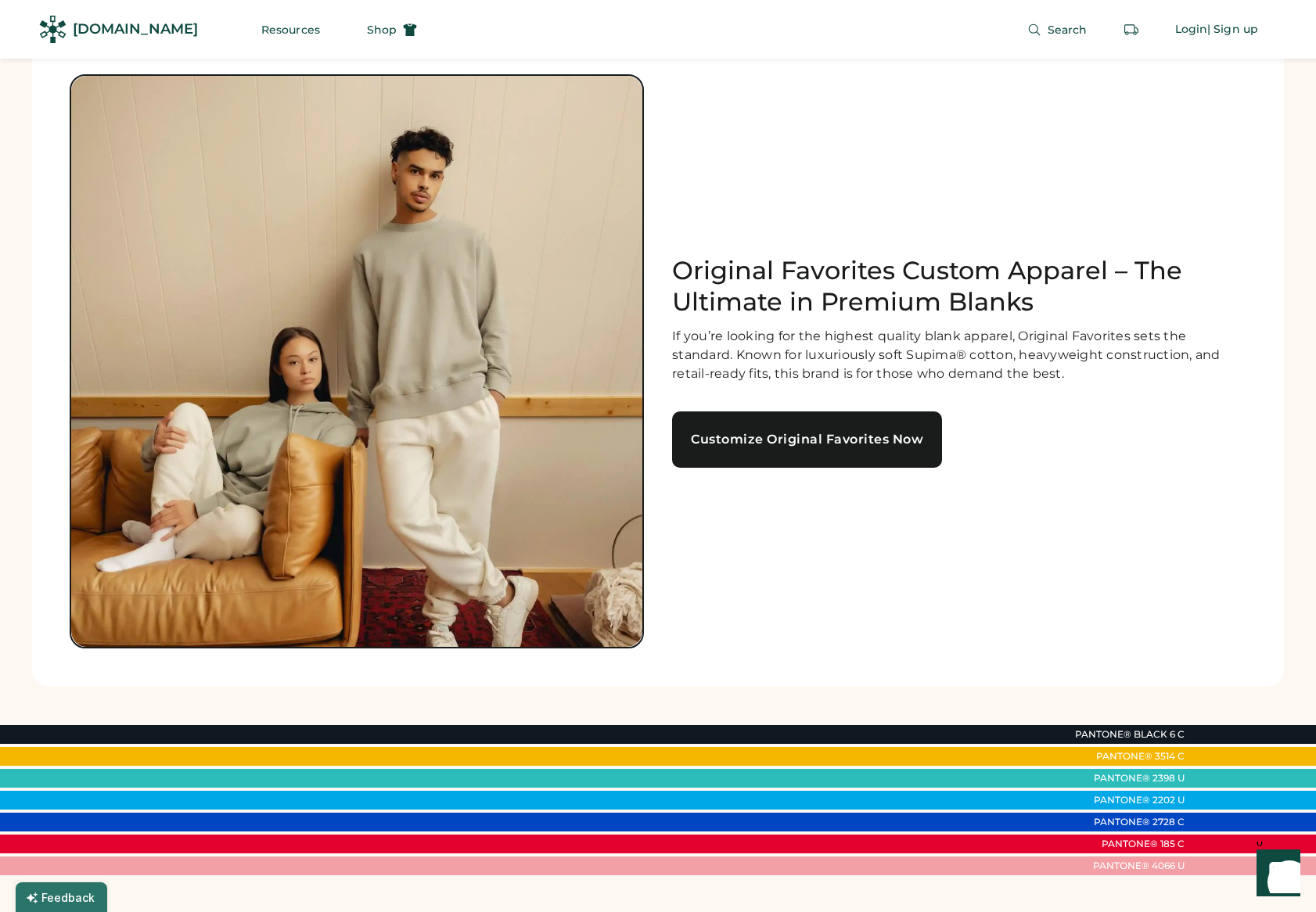
click at [1132, 563] on div "Original Favorites Custom Apparel – The Ultimate in Premium Blanks If you’re lo…" at bounding box center [658, 361] width 1177 height 574
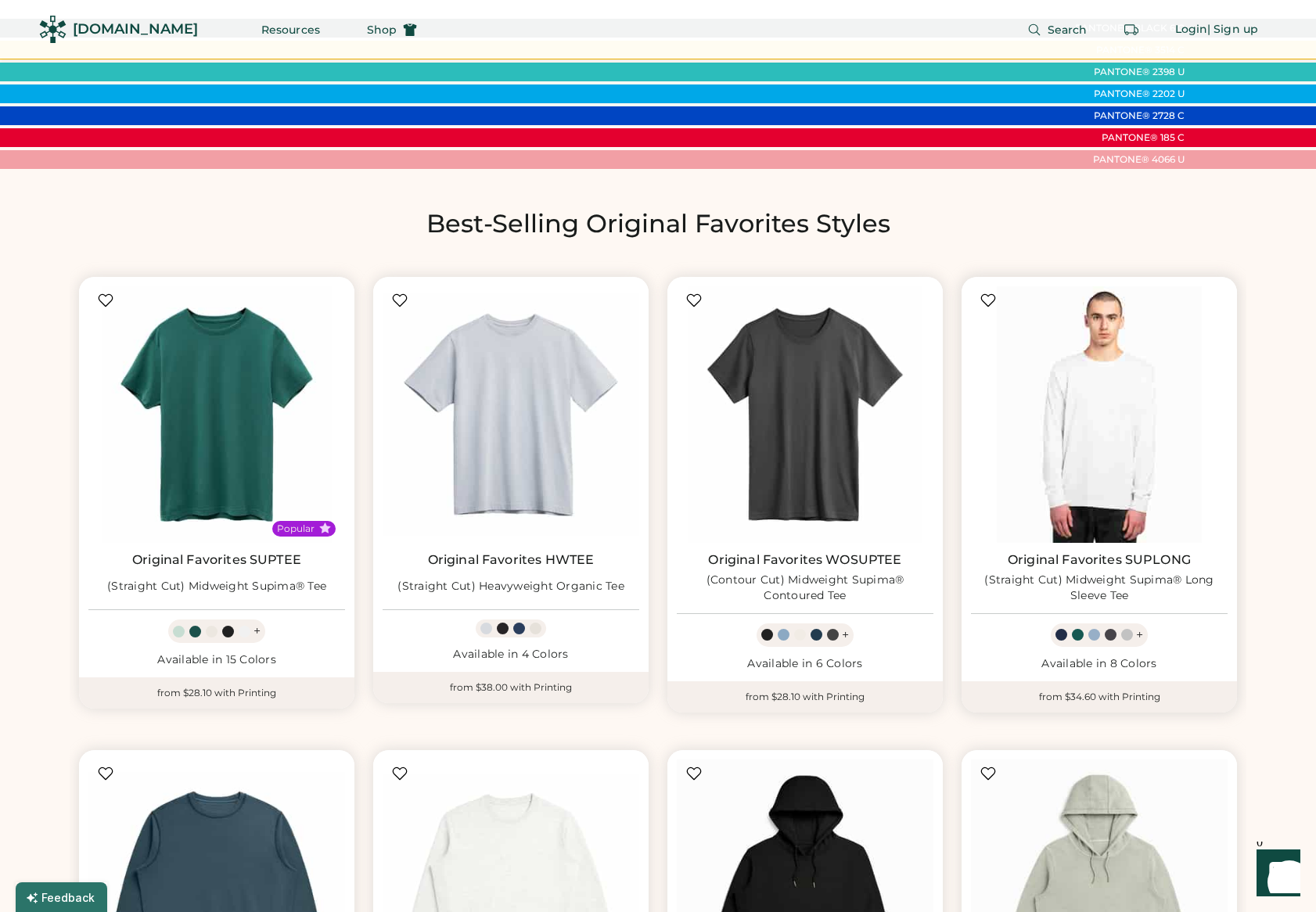
scroll to position [729, 0]
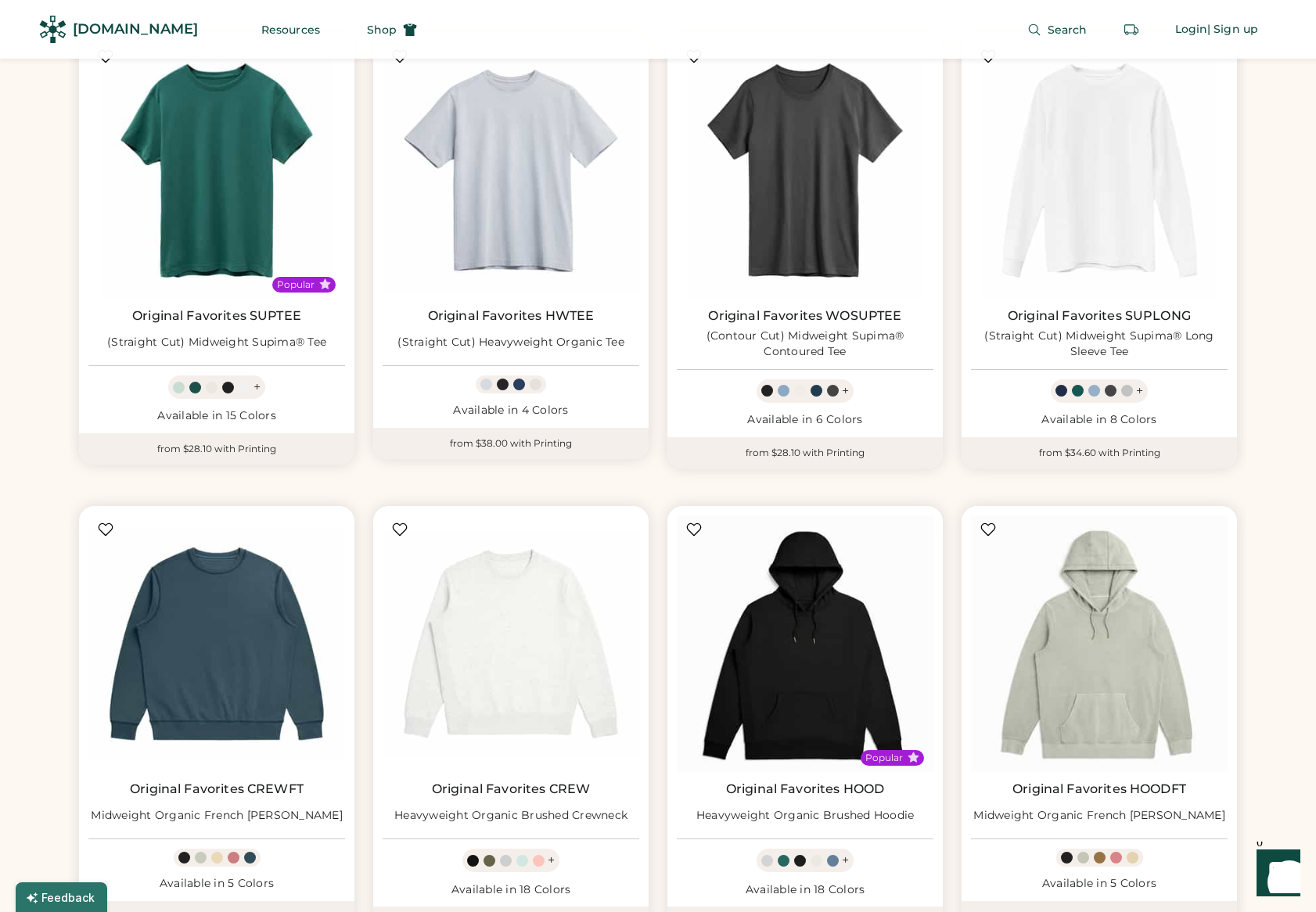
scroll to position [1356, 0]
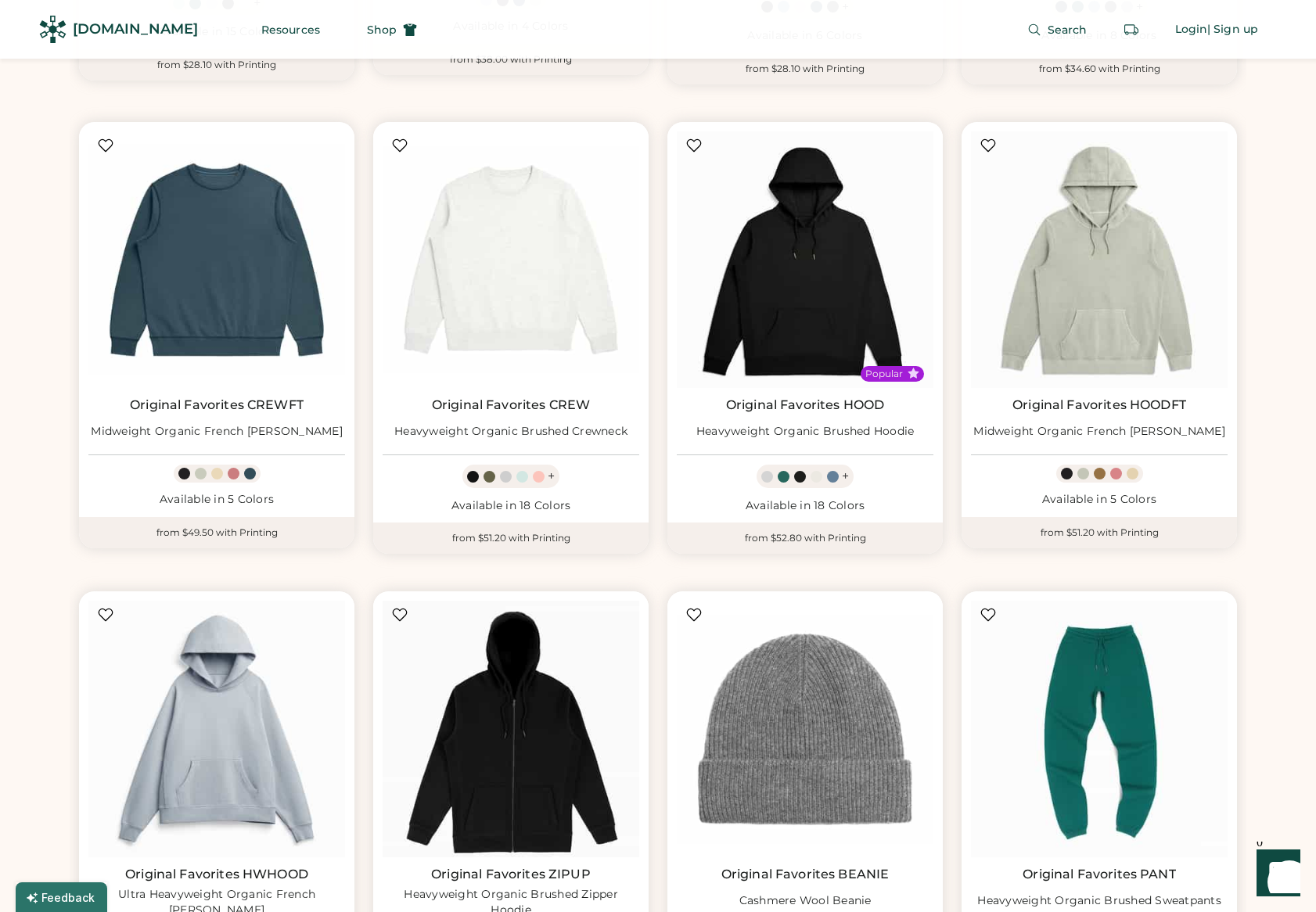
click at [1265, 313] on div "Best-Selling Original Favorites Styles Popular Original Favorites SUPTEE (Strai…" at bounding box center [658, 604] width 1252 height 2124
click at [37, 381] on div "Best-Selling Original Favorites Styles Popular Original Favorites SUPTEE (Strai…" at bounding box center [658, 604] width 1252 height 2124
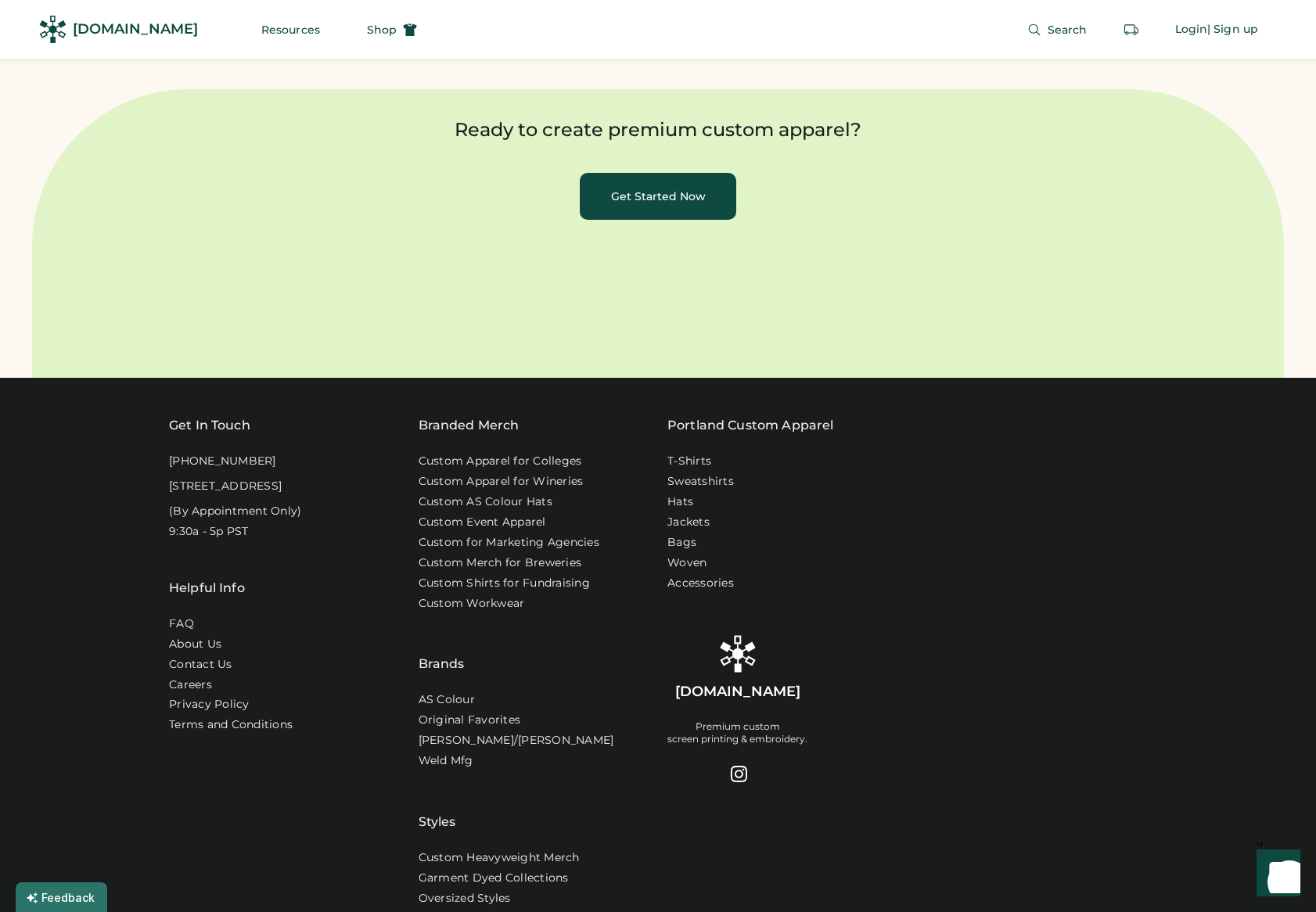
scroll to position [6746, 0]
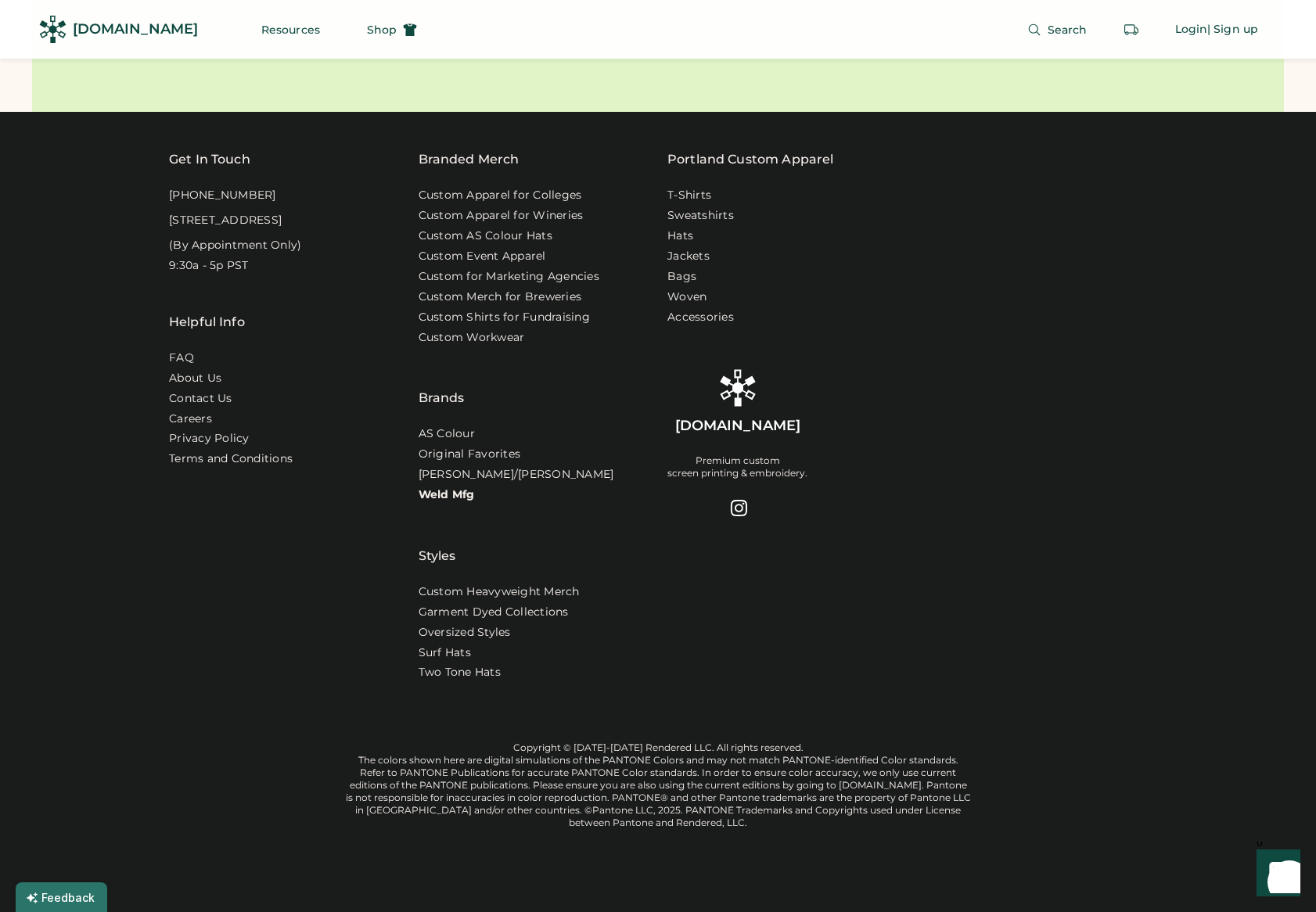
click at [442, 487] on link "Weld Mfg" at bounding box center [446, 495] width 56 height 16
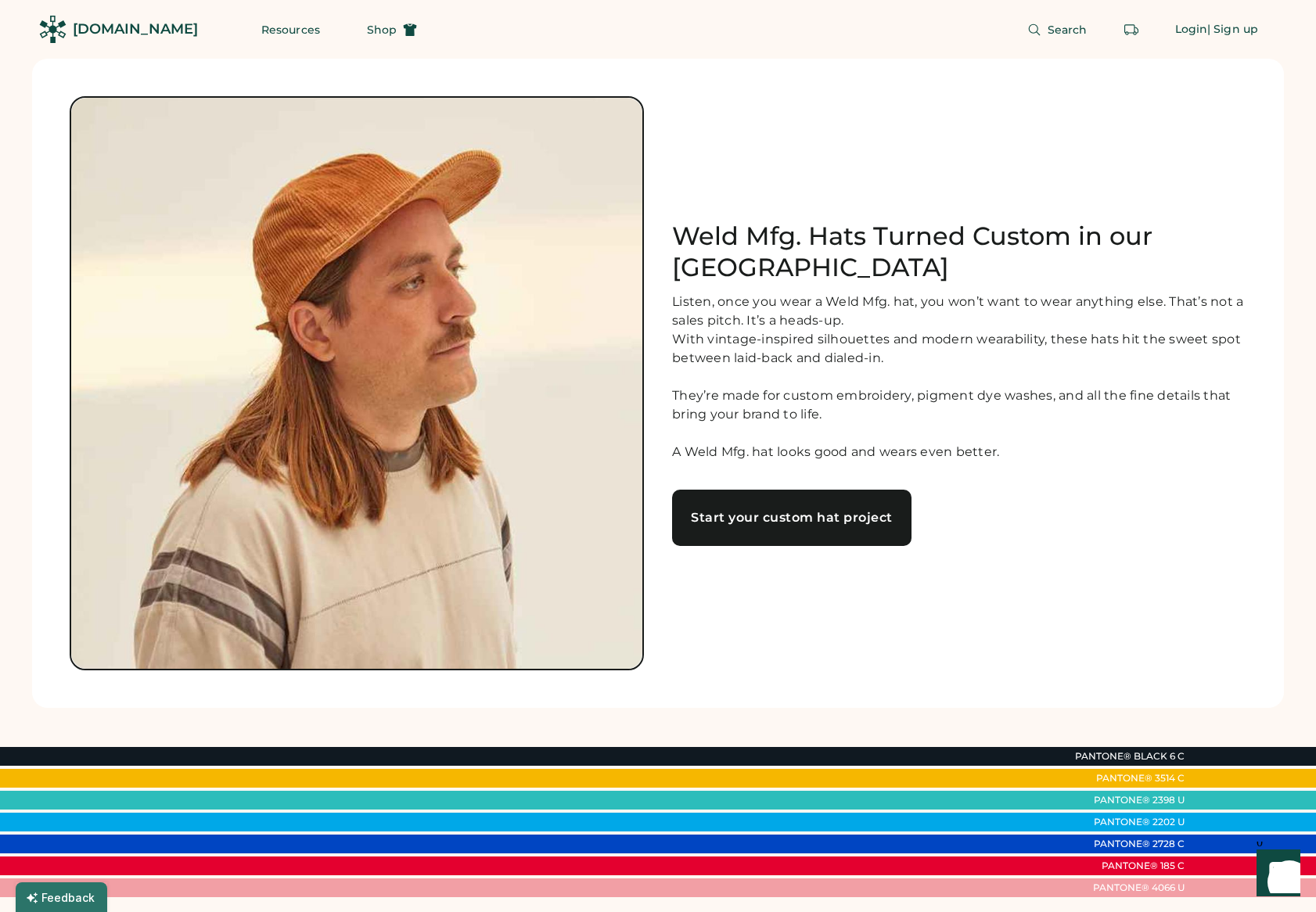
click at [1164, 381] on div "Listen, once you wear a Weld Mfg. hat, you won’t want to wear anything else. Th…" at bounding box center [959, 377] width 574 height 169
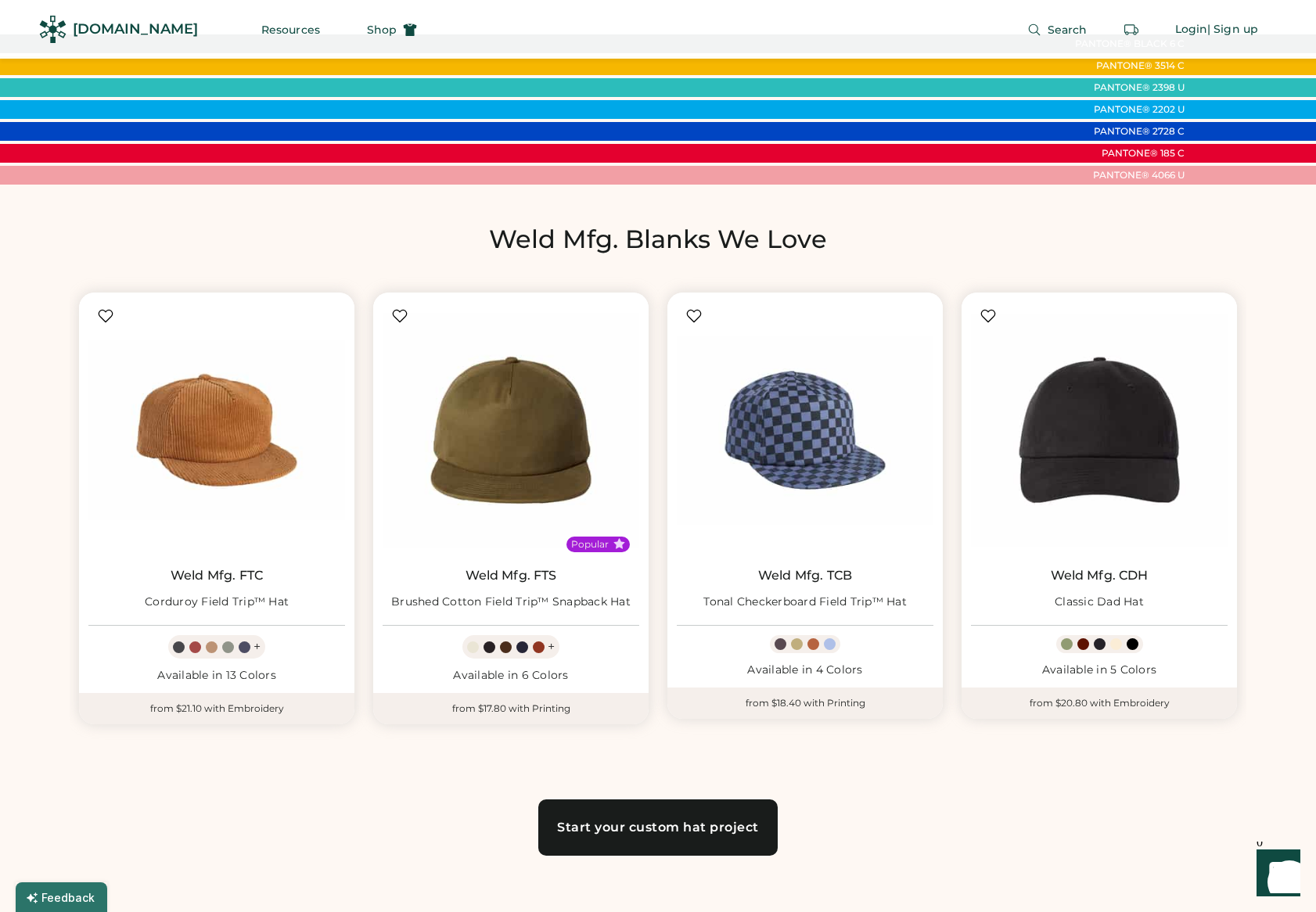
scroll to position [890, 0]
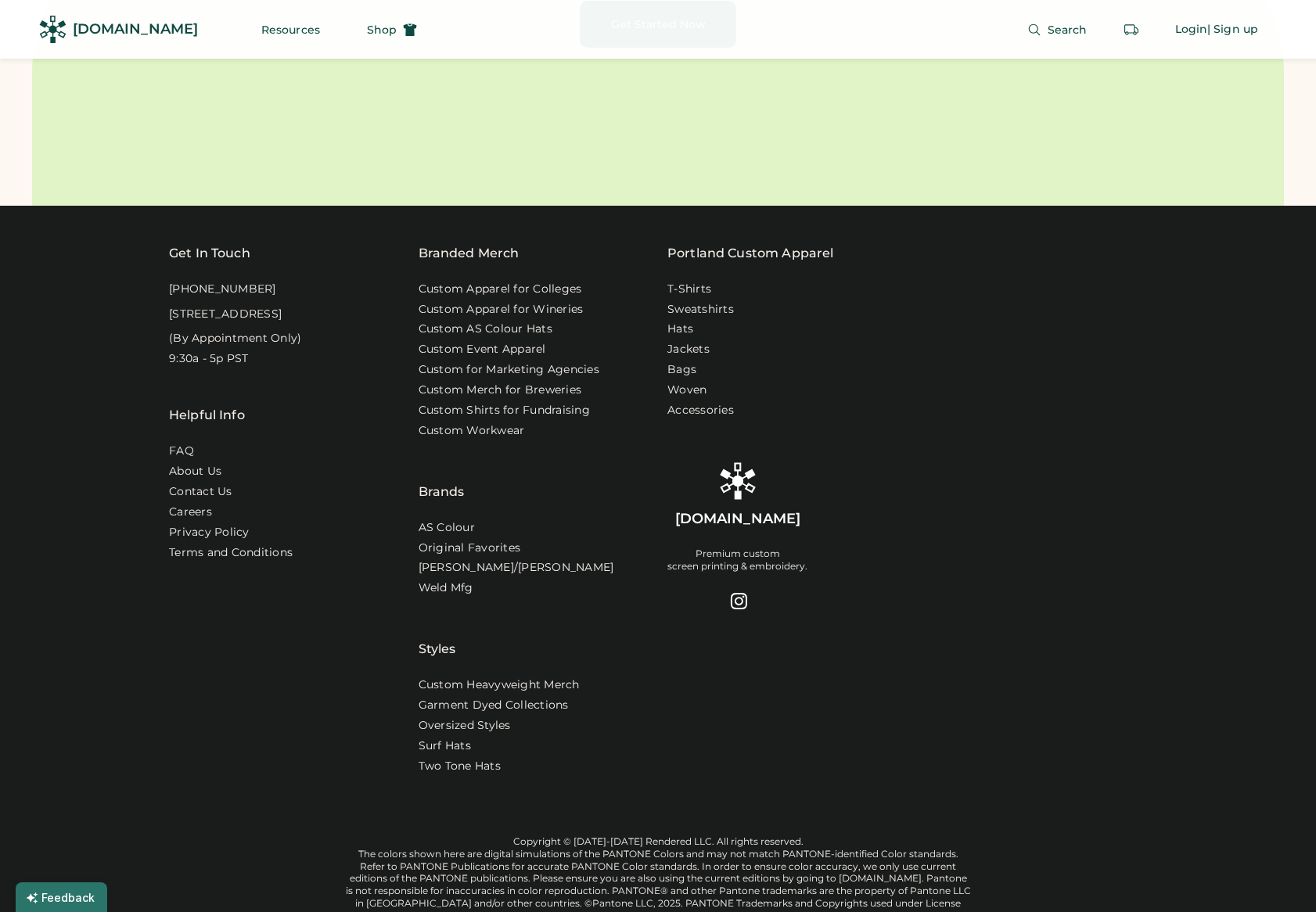
scroll to position [6088, 0]
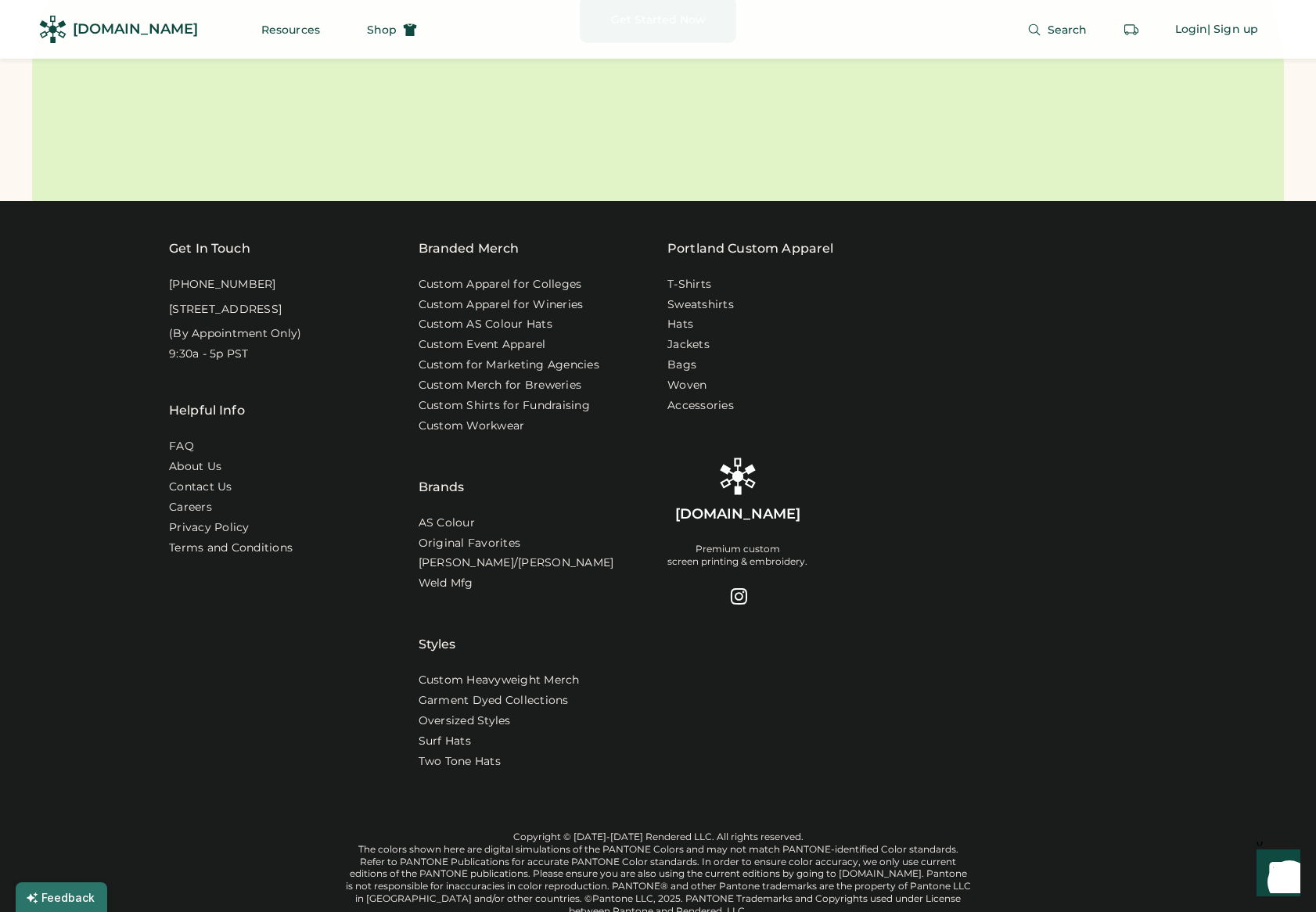
click at [63, 401] on div "Get In Touch [PHONE_NUMBER] [STREET_ADDRESS] (By Appointment Only) 9:30a - 5p P…" at bounding box center [658, 601] width 1316 height 800
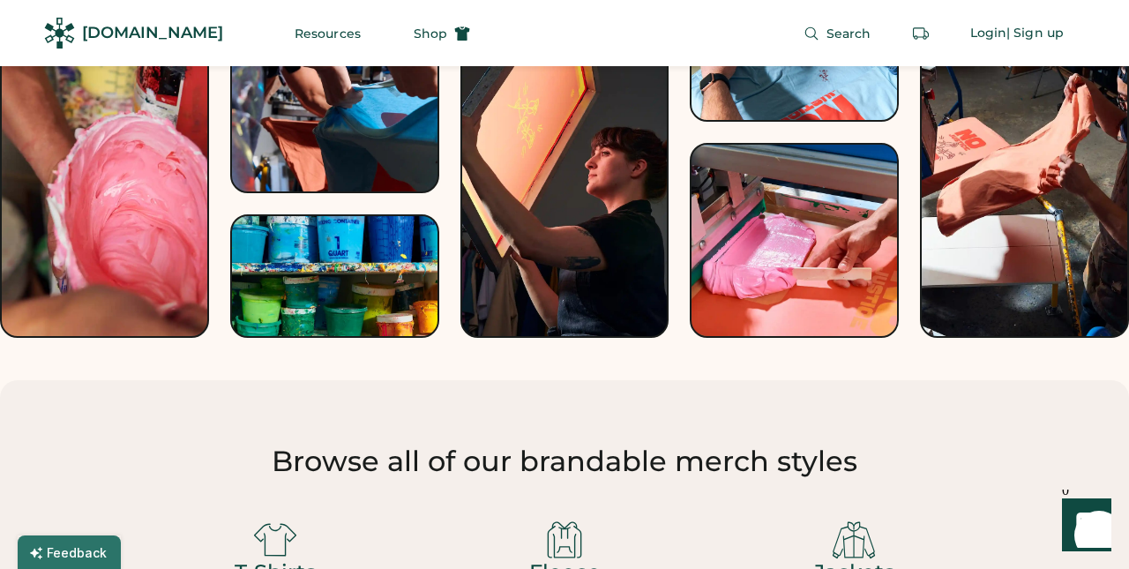
scroll to position [3305, 0]
